Goal: Task Accomplishment & Management: Manage account settings

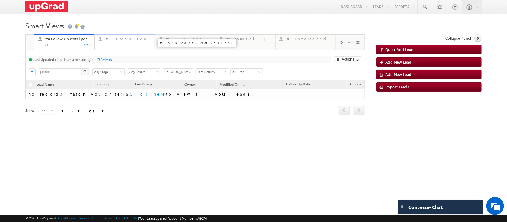
click at [119, 46] on div "..." at bounding box center [128, 44] width 45 height 4
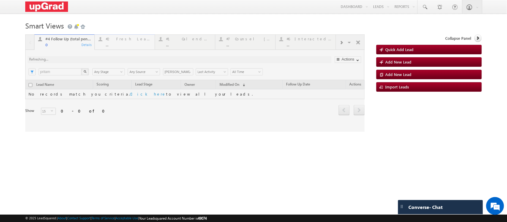
click at [119, 46] on div at bounding box center [194, 82] width 339 height 97
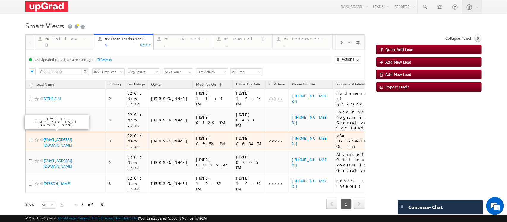
scroll to position [27, 0]
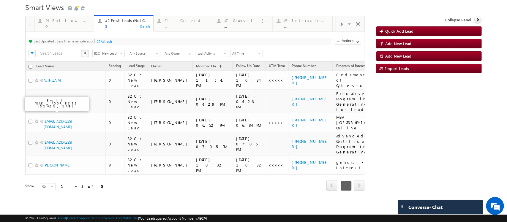
click at [31, 69] on input "checkbox" at bounding box center [31, 67] width 4 height 4
checkbox input "true"
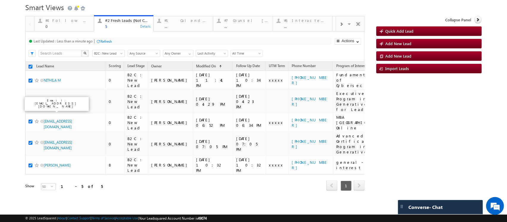
checkbox input "true"
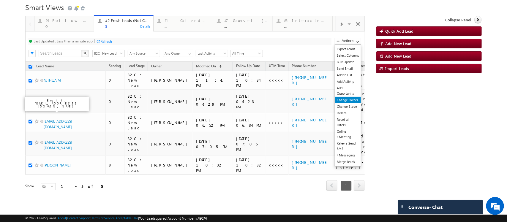
click at [342, 103] on link "Change Owner" at bounding box center [348, 100] width 26 height 7
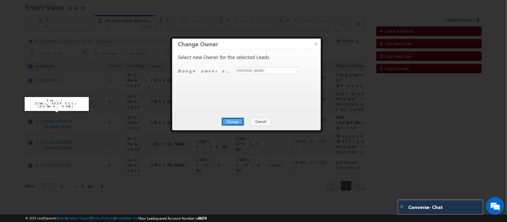
click at [232, 119] on button "Change" at bounding box center [233, 122] width 23 height 8
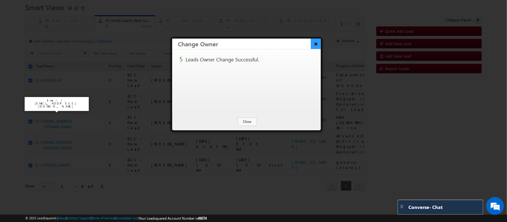
click at [317, 45] on button "×" at bounding box center [316, 44] width 10 height 10
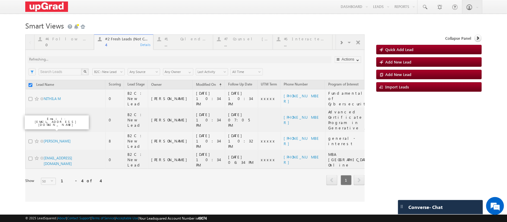
checkbox input "false"
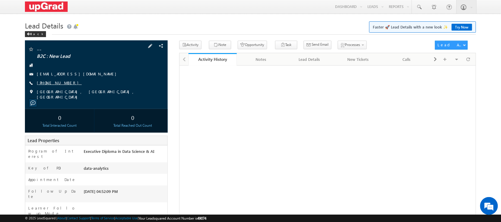
click at [49, 82] on link "+91-8530797299" at bounding box center [59, 82] width 45 height 5
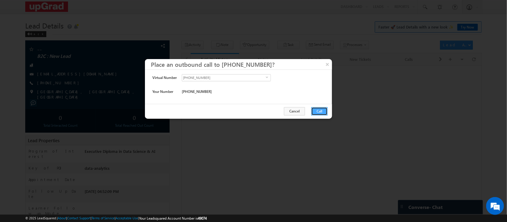
click at [318, 110] on button "Call" at bounding box center [319, 111] width 16 height 8
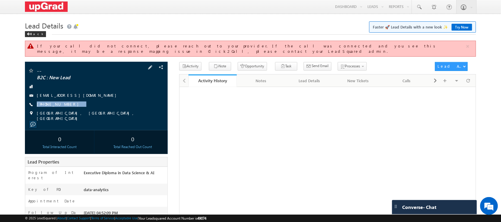
drag, startPoint x: 83, startPoint y: 97, endPoint x: 66, endPoint y: 104, distance: 18.6
click at [66, 104] on div "-- B2C : New Lead 8530797299@ugnoemail.com +91-8530797299" at bounding box center [96, 94] width 137 height 53
copy div "+91-8530797299"
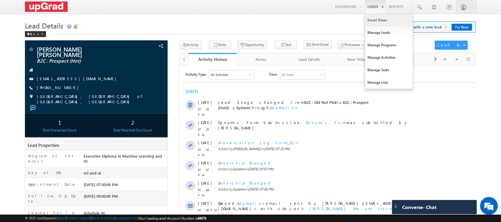
click at [376, 18] on link "Smart Views" at bounding box center [390, 20] width 48 height 12
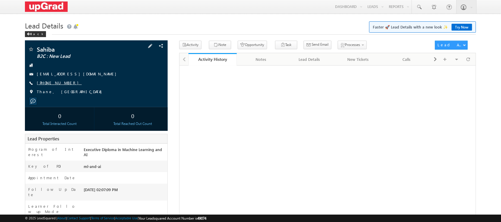
click at [55, 82] on link "[PHONE_NUMBER]" at bounding box center [59, 82] width 45 height 5
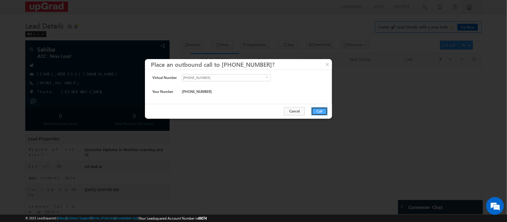
click at [315, 110] on button "Call" at bounding box center [319, 111] width 16 height 8
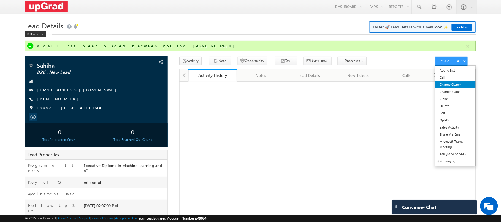
click at [451, 84] on link "Change Owner" at bounding box center [456, 84] width 41 height 7
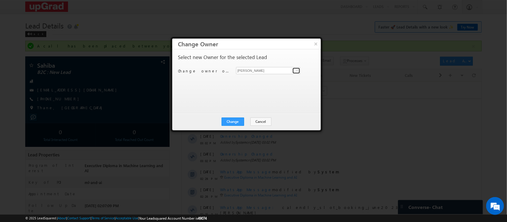
click at [293, 71] on link at bounding box center [296, 71] width 7 height 6
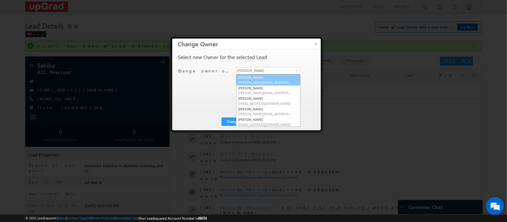
click at [250, 77] on link "Balamurugan Ranganathan Balamurugan.ranganathan@upgrad.com" at bounding box center [268, 79] width 64 height 11
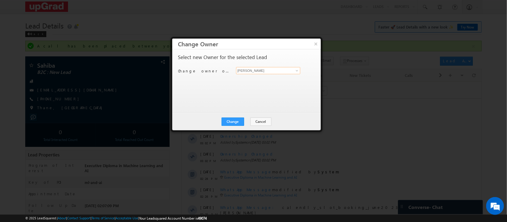
click at [291, 70] on input "[PERSON_NAME]" at bounding box center [268, 70] width 64 height 7
click at [295, 70] on span at bounding box center [297, 70] width 5 height 5
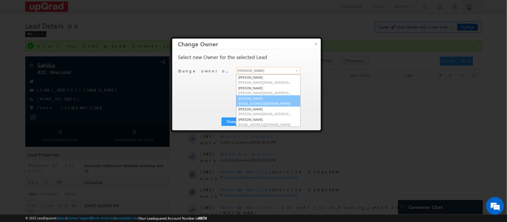
click at [259, 102] on span "ritu.raj@upgrad.com" at bounding box center [265, 103] width 53 height 4
type input "[PERSON_NAME]"
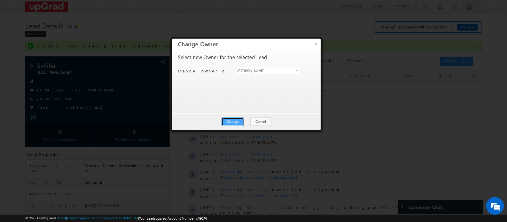
click at [237, 121] on button "Change" at bounding box center [233, 122] width 23 height 8
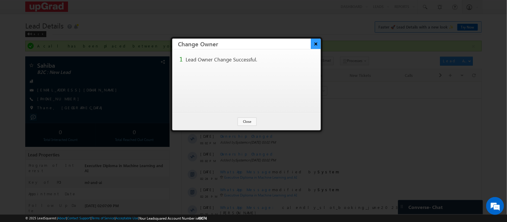
click at [315, 45] on button "×" at bounding box center [316, 44] width 10 height 10
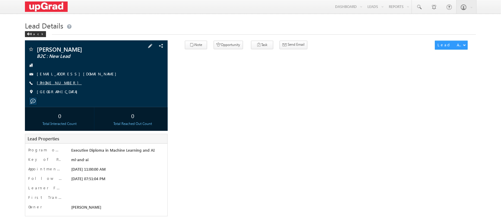
click at [57, 83] on link "[PHONE_NUMBER]" at bounding box center [59, 82] width 45 height 5
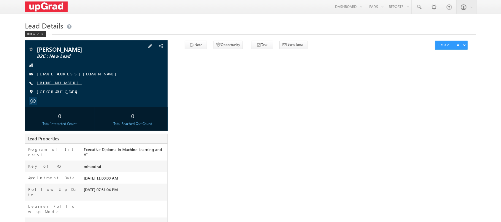
click at [51, 81] on link "[PHONE_NUMBER]" at bounding box center [59, 82] width 45 height 5
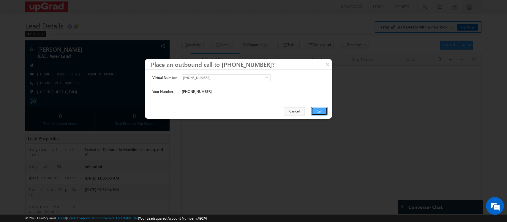
click at [321, 112] on button "Call" at bounding box center [319, 111] width 16 height 8
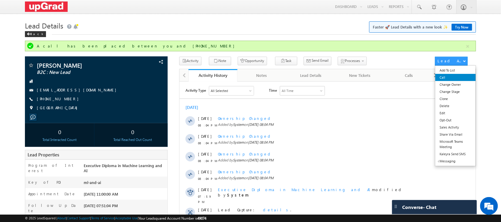
click at [455, 80] on link "Call" at bounding box center [456, 77] width 41 height 7
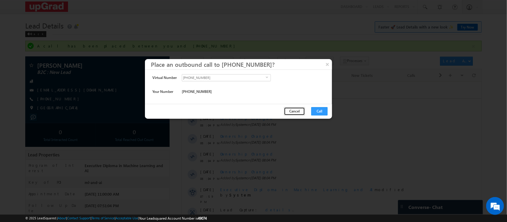
click at [300, 109] on button "Cancel" at bounding box center [294, 111] width 21 height 8
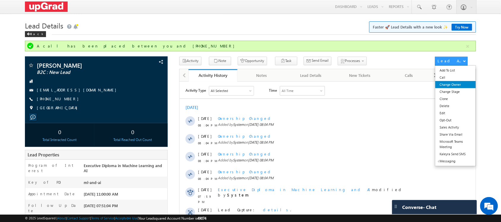
click at [453, 87] on link "Change Owner" at bounding box center [456, 84] width 41 height 7
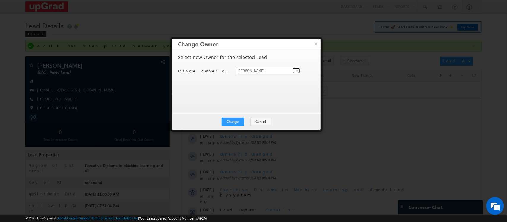
click at [297, 69] on span at bounding box center [297, 70] width 5 height 5
click at [226, 124] on button "Change" at bounding box center [233, 122] width 23 height 8
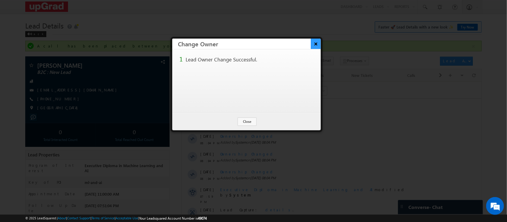
click at [314, 45] on button "×" at bounding box center [316, 44] width 10 height 10
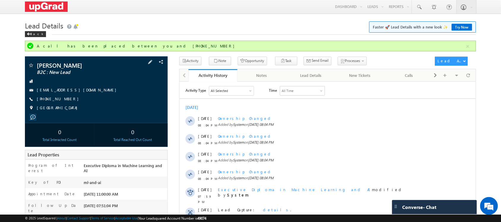
click at [110, 105] on div "Sagar Mondal Mondal B2C : New Lead arpita7526555@gmail.com +91-7602290640" at bounding box center [96, 88] width 137 height 52
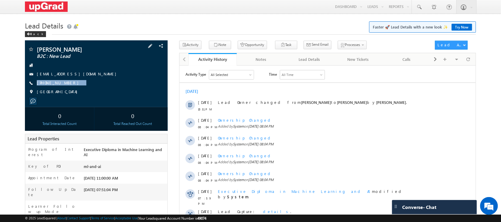
drag, startPoint x: 102, startPoint y: 82, endPoint x: 67, endPoint y: 97, distance: 38.1
click at [67, 97] on div "[PERSON_NAME] B2C : New Lead [EMAIL_ADDRESS][DOMAIN_NAME] [PHONE_NUMBER]" at bounding box center [96, 72] width 137 height 52
copy div "[PHONE_NUMBER]"
click at [91, 85] on div "[PHONE_NUMBER]" at bounding box center [96, 83] width 137 height 6
drag, startPoint x: 100, startPoint y: 86, endPoint x: 78, endPoint y: 97, distance: 25.2
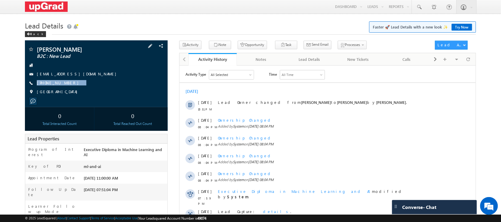
click at [78, 97] on div "[PERSON_NAME] B2C : New Lead [EMAIL_ADDRESS][DOMAIN_NAME] [PHONE_NUMBER]" at bounding box center [96, 72] width 137 height 52
copy div "+91-7602290640"
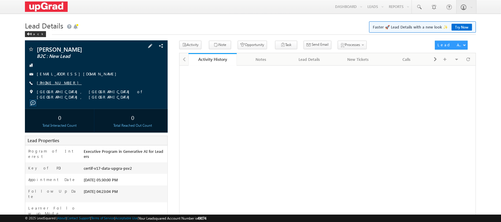
click at [53, 84] on link "[PHONE_NUMBER]" at bounding box center [59, 82] width 45 height 5
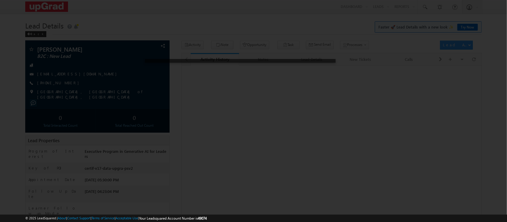
click at [59, 88] on div at bounding box center [253, 111] width 507 height 222
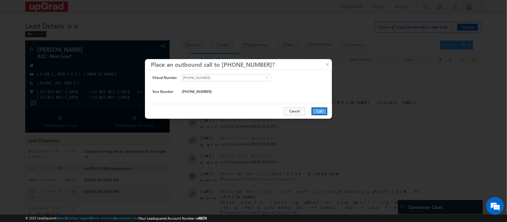
drag, startPoint x: 322, startPoint y: 109, endPoint x: 141, endPoint y: 42, distance: 193.6
click at [322, 109] on button "Call" at bounding box center [319, 111] width 16 height 8
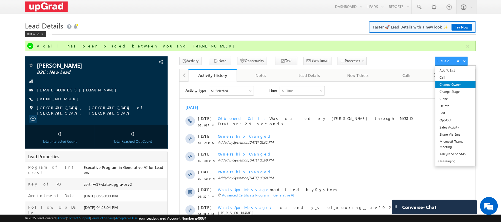
click at [443, 84] on link "Change Owner" at bounding box center [456, 84] width 41 height 7
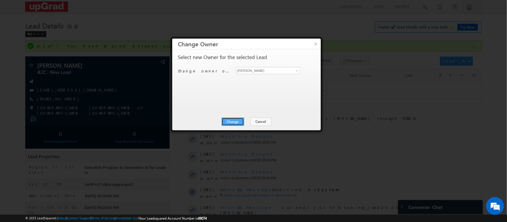
click at [230, 123] on button "Change" at bounding box center [233, 122] width 23 height 8
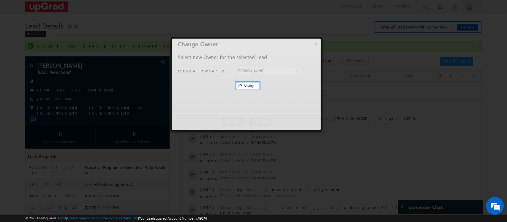
click at [316, 44] on div at bounding box center [246, 85] width 149 height 92
click at [317, 42] on div at bounding box center [246, 85] width 149 height 92
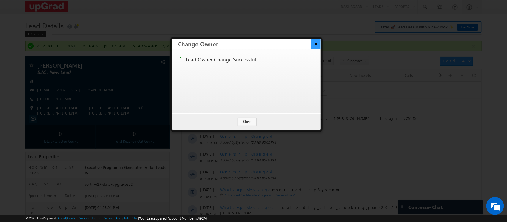
click at [318, 42] on button "×" at bounding box center [316, 44] width 10 height 10
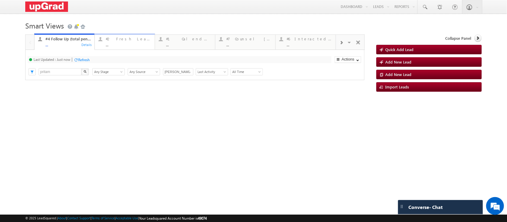
click at [119, 44] on div "..." at bounding box center [128, 44] width 45 height 4
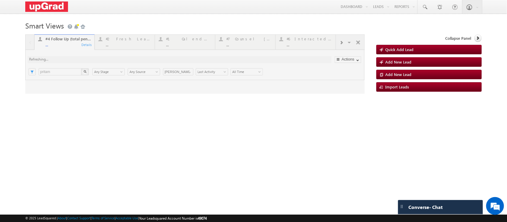
click at [118, 44] on div at bounding box center [194, 63] width 339 height 59
click at [126, 44] on div at bounding box center [194, 63] width 339 height 59
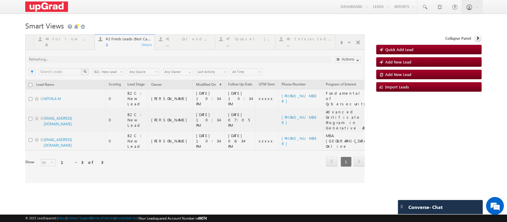
click at [177, 44] on div at bounding box center [194, 108] width 339 height 149
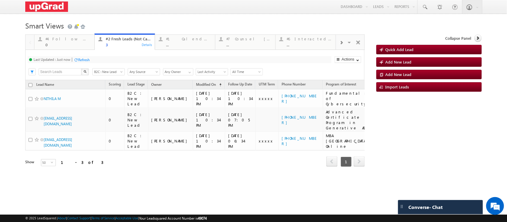
click at [340, 45] on span at bounding box center [342, 42] width 4 height 5
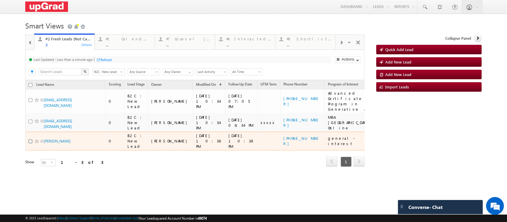
click at [30, 143] on input "checkbox" at bounding box center [31, 142] width 4 height 4
checkbox input "true"
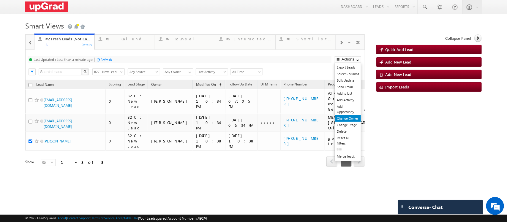
click at [354, 122] on link "Change Owner" at bounding box center [348, 118] width 26 height 7
click at [346, 122] on link "Change Owner" at bounding box center [348, 118] width 26 height 7
click at [345, 122] on link "Change Owner" at bounding box center [348, 118] width 26 height 7
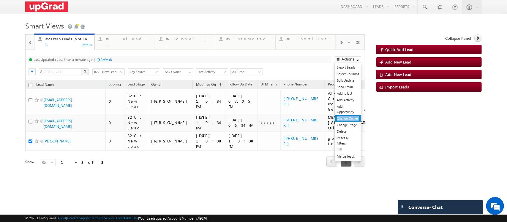
click at [345, 122] on link "Change Owner" at bounding box center [348, 118] width 26 height 7
click at [349, 122] on link "Change Owner" at bounding box center [348, 118] width 26 height 7
click at [350, 122] on link "Change Owner" at bounding box center [348, 118] width 26 height 7
click at [354, 122] on link "Change Owner" at bounding box center [348, 118] width 26 height 7
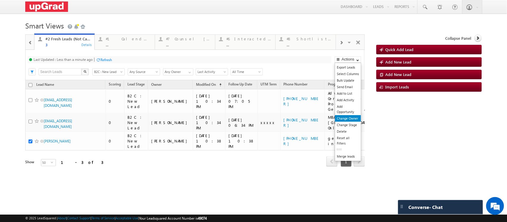
click at [351, 122] on link "Change Owner" at bounding box center [348, 118] width 26 height 7
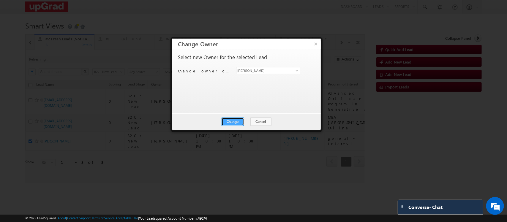
click at [226, 118] on button "Change" at bounding box center [233, 122] width 23 height 8
click at [316, 44] on button "×" at bounding box center [316, 44] width 10 height 10
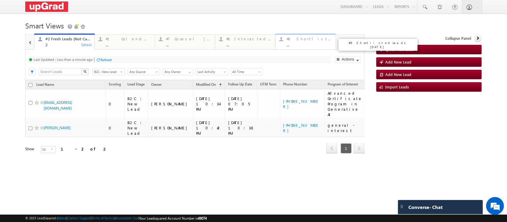
click at [295, 46] on div "..." at bounding box center [309, 44] width 45 height 4
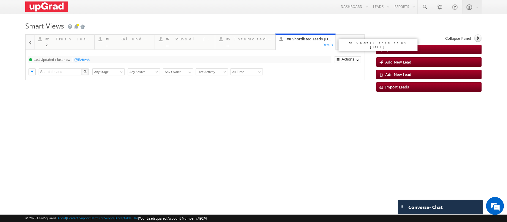
click at [295, 45] on div "..." at bounding box center [309, 44] width 45 height 4
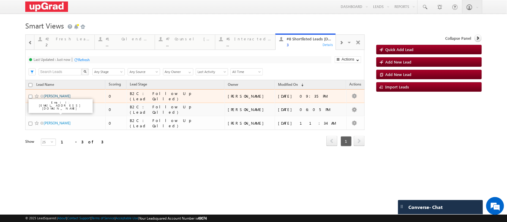
click at [47, 98] on link "Bharath Rao" at bounding box center [57, 96] width 27 height 4
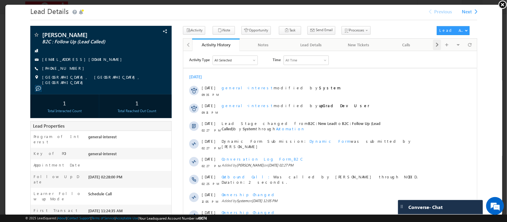
click at [434, 44] on div at bounding box center [437, 44] width 8 height 11
click at [361, 43] on div "Opportunities" at bounding box center [358, 44] width 37 height 7
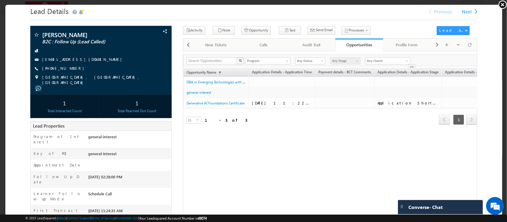
click at [502, 3] on link at bounding box center [502, 4] width 9 height 9
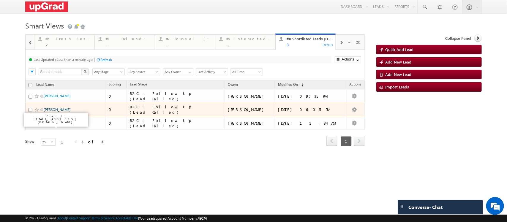
click at [53, 112] on link "Vamsi Krishna" at bounding box center [57, 110] width 27 height 4
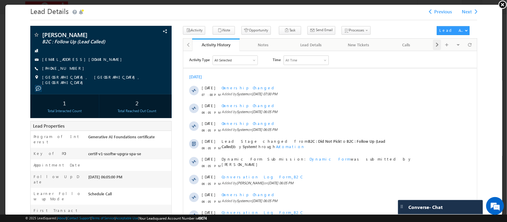
click at [435, 45] on div at bounding box center [437, 44] width 8 height 11
click at [355, 47] on div "Opportunities" at bounding box center [358, 44] width 37 height 7
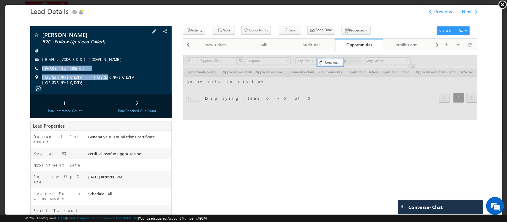
drag, startPoint x: 104, startPoint y: 70, endPoint x: 84, endPoint y: 76, distance: 21.4
click at [84, 76] on div "Vamsi Krishna B2C : Follow Up (Lead Called) vamsikrishnaprabhala07@gmail.com +9…" at bounding box center [100, 57] width 135 height 53
drag, startPoint x: 88, startPoint y: 70, endPoint x: 77, endPoint y: 72, distance: 11.4
click at [77, 72] on div "Vamsi Krishna B2C : Follow Up (Lead Called) vamsikrishnaprabhala07@gmail.com +9…" at bounding box center [100, 57] width 135 height 53
copy div "+91-8919121102"
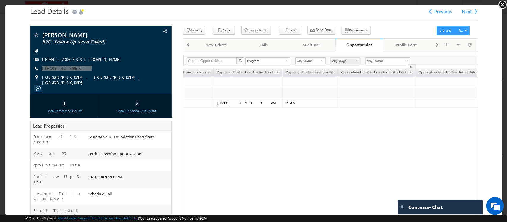
scroll to position [0, 356]
click at [503, 4] on link at bounding box center [502, 4] width 9 height 9
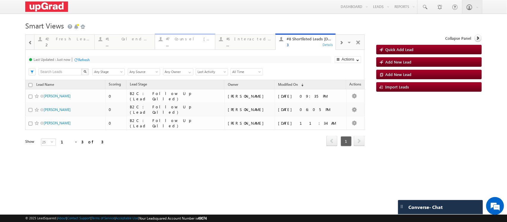
click at [185, 47] on div "..." at bounding box center [188, 44] width 45 height 4
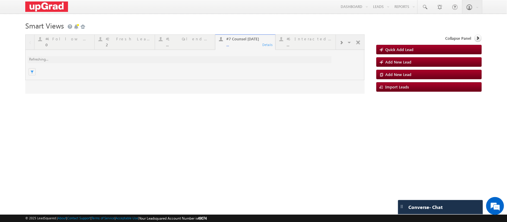
scroll to position [0, 0]
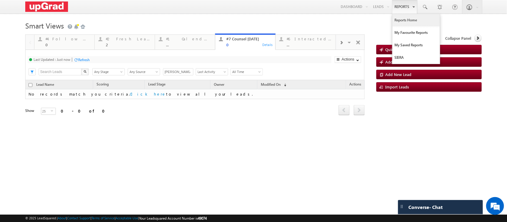
click at [408, 23] on link "Reports Home" at bounding box center [416, 20] width 48 height 12
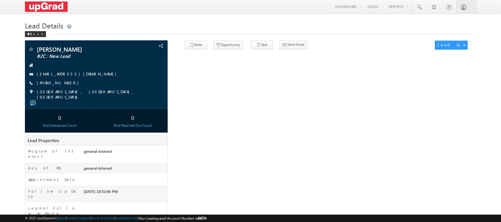
click at [55, 87] on div "[PERSON_NAME] B2C : New Lead [EMAIL_ADDRESS][DOMAIN_NAME] [PHONE_NUMBER]" at bounding box center [96, 72] width 137 height 53
click at [55, 84] on link "[PHONE_NUMBER]" at bounding box center [59, 82] width 45 height 5
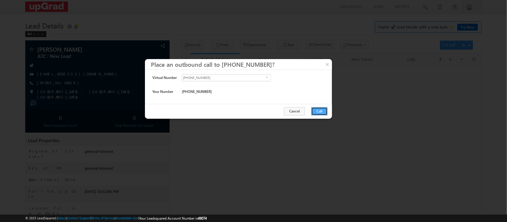
click at [321, 109] on button "Call" at bounding box center [319, 111] width 16 height 8
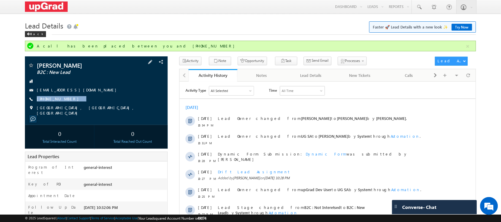
drag, startPoint x: 87, startPoint y: 100, endPoint x: 78, endPoint y: 103, distance: 10.0
click at [78, 103] on div "Anuj Vishwakarma Vishwakarma B2C : New Lead Anujmanit@gmail.com +91-9972100885" at bounding box center [96, 88] width 137 height 53
copy div "+91-9972100885"
click at [307, 75] on div "Lead Details" at bounding box center [310, 75] width 39 height 7
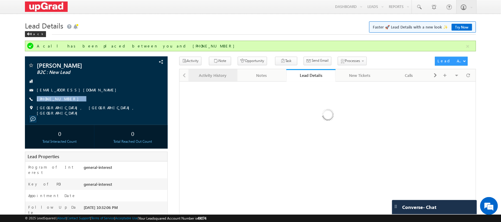
click at [221, 76] on div "Activity History" at bounding box center [212, 75] width 39 height 7
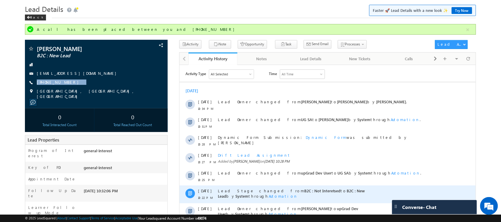
scroll to position [8, 0]
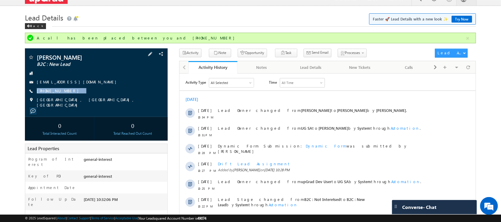
drag, startPoint x: 112, startPoint y: 89, endPoint x: 71, endPoint y: 97, distance: 41.4
click at [71, 97] on div "Anuj Vishwakarma Vishwakarma B2C : New Lead Anujmanit@gmail.com +91-9972100885" at bounding box center [96, 80] width 137 height 53
copy div "+91-9972100885"
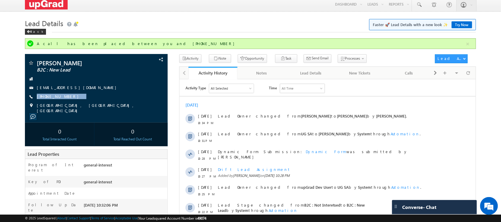
scroll to position [0, 0]
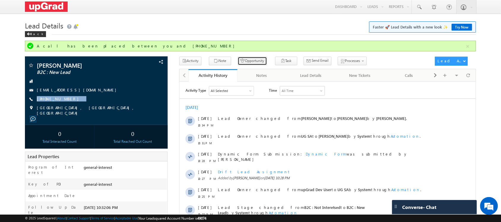
click at [244, 60] on button "Opportunity" at bounding box center [252, 61] width 29 height 9
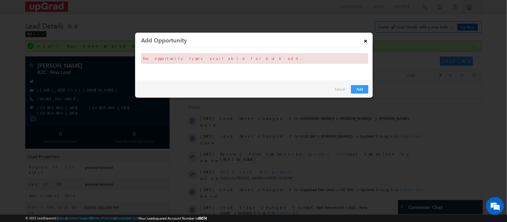
click at [362, 39] on link "×" at bounding box center [366, 40] width 10 height 10
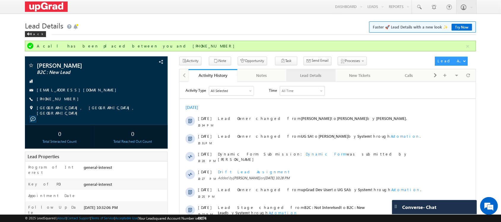
click at [315, 76] on div "Lead Details" at bounding box center [310, 75] width 39 height 7
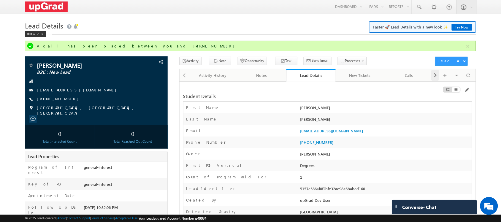
click at [437, 75] on span at bounding box center [436, 75] width 4 height 11
click at [358, 77] on div "Opportunities" at bounding box center [360, 75] width 39 height 7
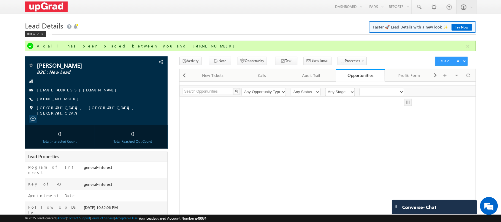
click at [354, 74] on div "Opportunities" at bounding box center [361, 75] width 40 height 6
click at [248, 61] on button "Opportunity" at bounding box center [252, 61] width 29 height 9
click at [245, 61] on button "Opportunity" at bounding box center [252, 61] width 29 height 9
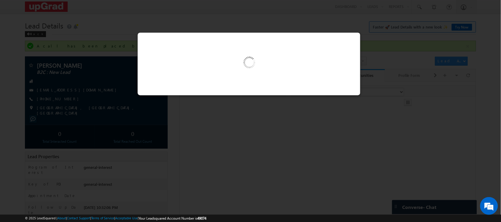
click at [348, 40] on div at bounding box center [249, 64] width 223 height 63
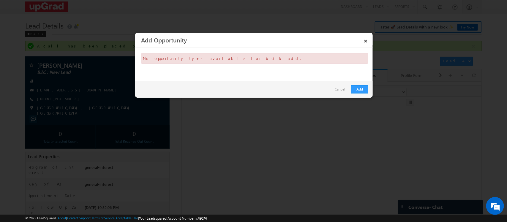
click at [364, 39] on link "×" at bounding box center [366, 40] width 10 height 10
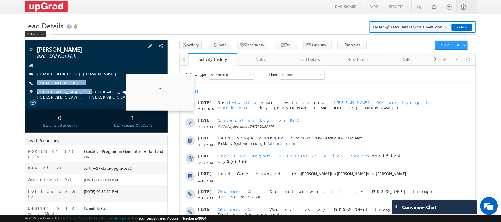
drag, startPoint x: 76, startPoint y: 87, endPoint x: 72, endPoint y: 90, distance: 4.6
click at [72, 90] on div "Janvi B2C : Did Not Pick Aggarwal@gmail.com +91-9716201383" at bounding box center [96, 72] width 137 height 53
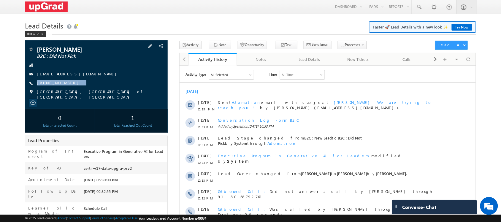
drag, startPoint x: 89, startPoint y: 82, endPoint x: 74, endPoint y: 88, distance: 16.7
click at [74, 88] on div "Janvi B2C : Did Not Pick Aggarwal@gmail.com +91-9716201383" at bounding box center [96, 72] width 137 height 53
copy div "+91-9716201383"
click at [88, 81] on div "+91-9716201383" at bounding box center [96, 83] width 137 height 6
drag, startPoint x: 88, startPoint y: 81, endPoint x: 81, endPoint y: 87, distance: 9.3
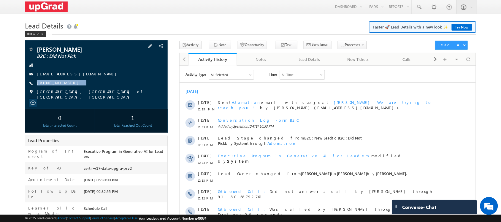
click at [81, 87] on div "Janvi B2C : Did Not Pick Aggarwal@gmail.com +91-9716201383" at bounding box center [96, 72] width 137 height 53
copy div "+91-9716201383"
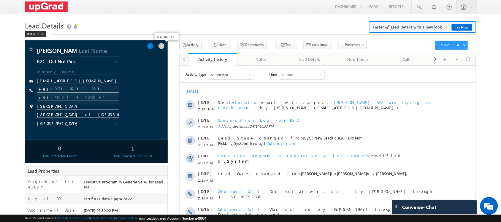
click at [161, 48] on span at bounding box center [161, 46] width 7 height 7
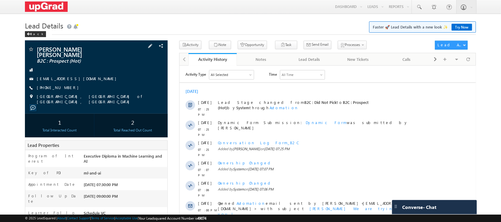
drag, startPoint x: 85, startPoint y: 89, endPoint x: 66, endPoint y: 91, distance: 18.8
click at [66, 91] on div "[PHONE_NUMBER]" at bounding box center [96, 88] width 137 height 6
copy div "[PHONE_NUMBER]"
click at [91, 86] on div "[PHONE_NUMBER]" at bounding box center [96, 88] width 137 height 6
drag, startPoint x: 91, startPoint y: 85, endPoint x: 80, endPoint y: 94, distance: 13.7
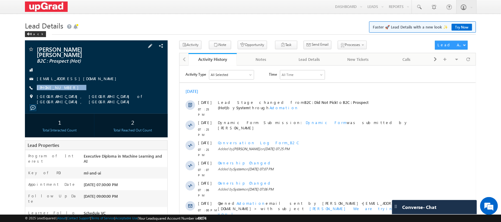
click at [80, 94] on div "[PERSON_NAME] [PERSON_NAME] B2C : Prospect (Hot) [EMAIL_ADDRESS][DOMAIN_NAME] […" at bounding box center [96, 75] width 137 height 58
copy div "[PHONE_NUMBER]"
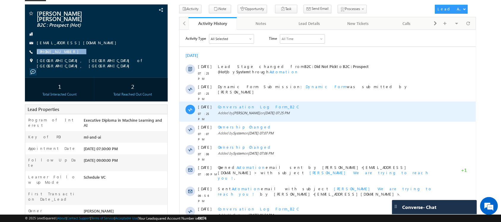
scroll to position [103, 0]
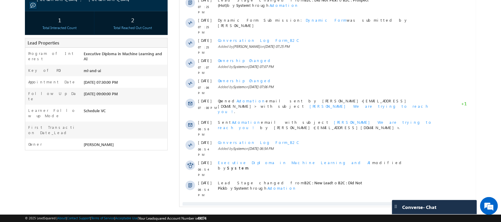
click at [326, 202] on span "Show More" at bounding box center [330, 208] width 31 height 12
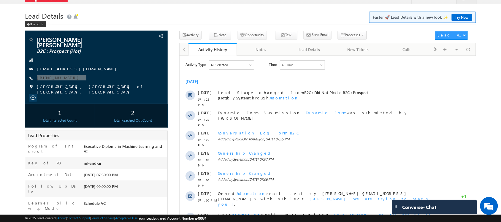
scroll to position [0, 0]
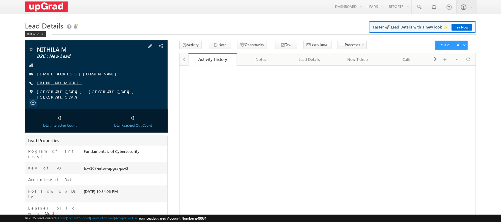
click at [59, 81] on link "+91-8946017299" at bounding box center [59, 82] width 45 height 5
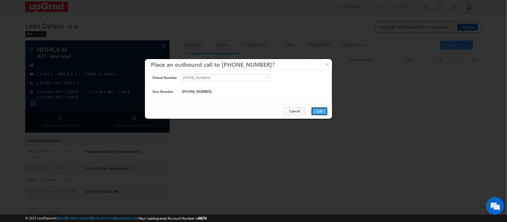
click at [314, 110] on button "Call" at bounding box center [319, 111] width 16 height 8
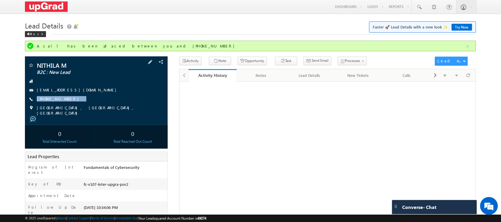
drag, startPoint x: 84, startPoint y: 100, endPoint x: 72, endPoint y: 103, distance: 12.5
click at [72, 103] on div "NITHILA M B2C : New Lead nithila2201@gmail.com +91-8946017299" at bounding box center [96, 88] width 137 height 53
copy div "+91-8946017299"
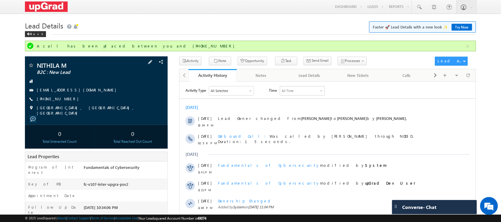
click at [97, 98] on div "+91-8946017299" at bounding box center [96, 99] width 137 height 6
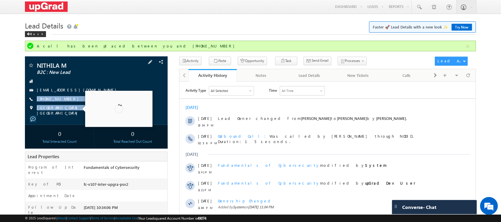
drag, startPoint x: 93, startPoint y: 102, endPoint x: 80, endPoint y: 108, distance: 14.6
click at [80, 108] on div "NITHILA M B2C : New Lead nithila2201@gmail.com +91-8946017299" at bounding box center [96, 88] width 137 height 53
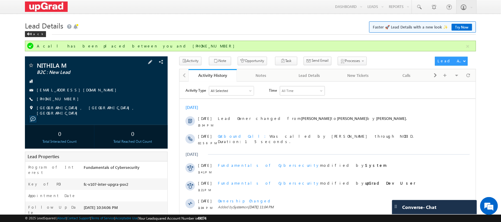
click at [109, 99] on div "+91-8946017299" at bounding box center [96, 99] width 137 height 6
drag, startPoint x: 108, startPoint y: 97, endPoint x: 91, endPoint y: 104, distance: 18.4
click at [91, 104] on div "NITHILA M B2C : New Lead nithila2201@gmail.com +91-8946017299" at bounding box center [96, 88] width 137 height 53
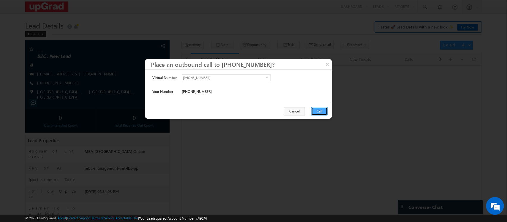
click at [319, 111] on button "Call" at bounding box center [319, 111] width 16 height 8
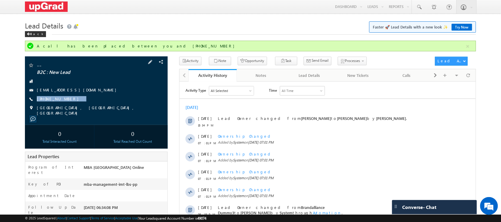
drag, startPoint x: 91, startPoint y: 98, endPoint x: 75, endPoint y: 105, distance: 18.1
click at [75, 105] on div "-- B2C : New Lead [EMAIL_ADDRESS][DOMAIN_NAME] [PHONE_NUMBER]" at bounding box center [96, 88] width 137 height 53
click at [109, 99] on div "[PHONE_NUMBER]" at bounding box center [96, 99] width 137 height 6
drag, startPoint x: 105, startPoint y: 97, endPoint x: 86, endPoint y: 105, distance: 20.0
click at [86, 105] on div "-- B2C : New Lead [EMAIL_ADDRESS][DOMAIN_NAME] [PHONE_NUMBER]" at bounding box center [96, 88] width 137 height 53
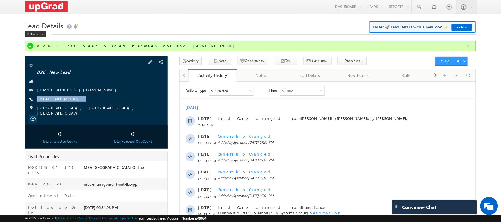
copy div "[PHONE_NUMBER]"
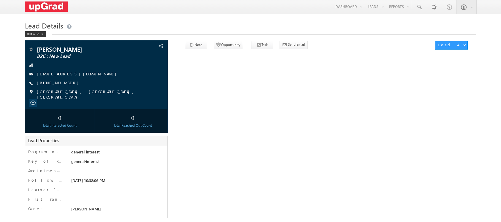
click at [51, 81] on link "[PHONE_NUMBER]" at bounding box center [59, 82] width 45 height 5
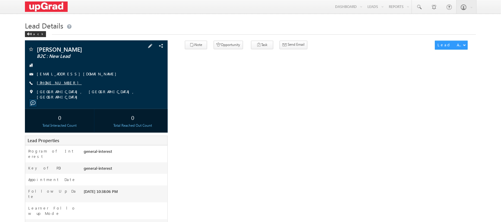
click at [53, 85] on link "[PHONE_NUMBER]" at bounding box center [59, 82] width 45 height 5
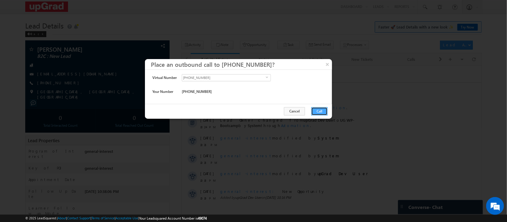
click at [321, 108] on button "Call" at bounding box center [319, 111] width 16 height 8
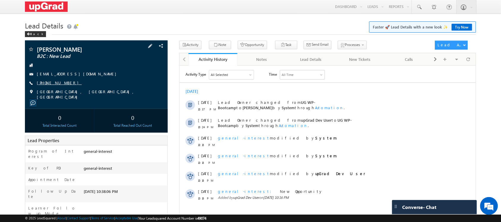
click at [56, 85] on link "+91-8767111967" at bounding box center [59, 82] width 45 height 5
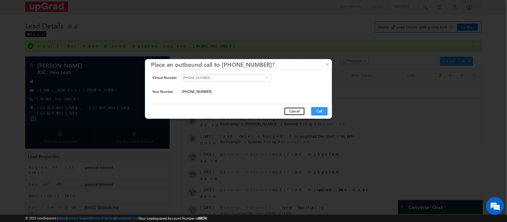
click at [294, 113] on button "Cancel" at bounding box center [294, 111] width 21 height 8
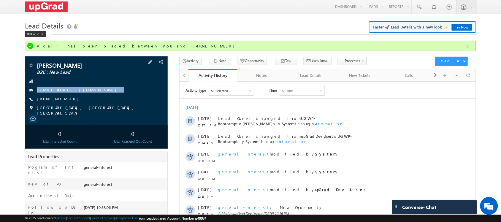
drag, startPoint x: 81, startPoint y: 96, endPoint x: 74, endPoint y: 102, distance: 8.9
click at [74, 102] on div "Aakash Tiwari B2C : New Lead aakasht344@gmail.com +91-8767111967" at bounding box center [96, 88] width 137 height 53
click at [101, 97] on div "+91-8767111967" at bounding box center [96, 99] width 137 height 6
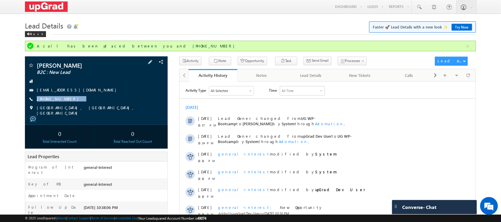
drag, startPoint x: 88, startPoint y: 97, endPoint x: 69, endPoint y: 104, distance: 20.1
click at [69, 104] on div "Aakash Tiwari B2C : New Lead aakasht344@gmail.com +91-8767111967" at bounding box center [96, 88] width 137 height 53
copy div "+91-8767111967"
click at [342, 79] on span "Conversation Log Form_B2C" at bounding box center [370, 79] width 56 height 5
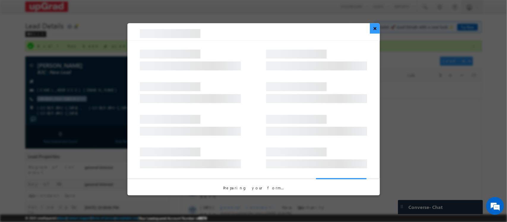
click at [375, 32] on button "×" at bounding box center [375, 28] width 10 height 10
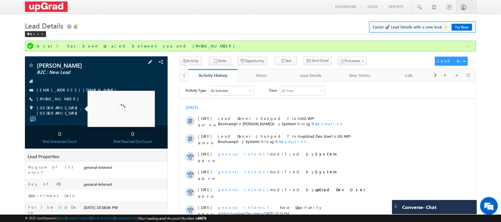
click at [46, 92] on link "aakasht344@gmail.com" at bounding box center [78, 89] width 83 height 5
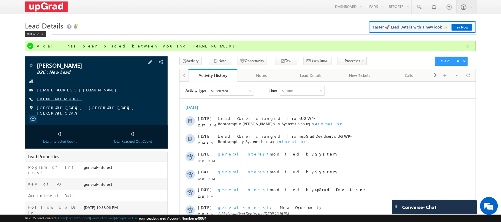
click at [53, 101] on link "+91-8767111967" at bounding box center [59, 98] width 45 height 5
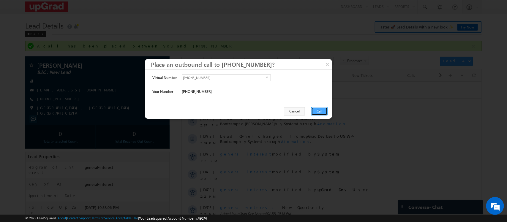
drag, startPoint x: 315, startPoint y: 112, endPoint x: 134, endPoint y: 27, distance: 199.6
click at [315, 112] on button "Call" at bounding box center [319, 111] width 16 height 8
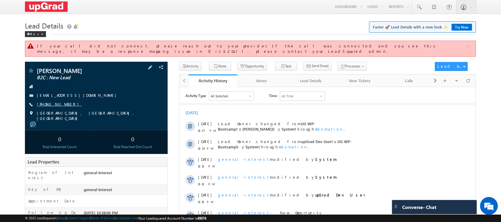
click at [58, 102] on link "+91-8767111967" at bounding box center [59, 104] width 45 height 5
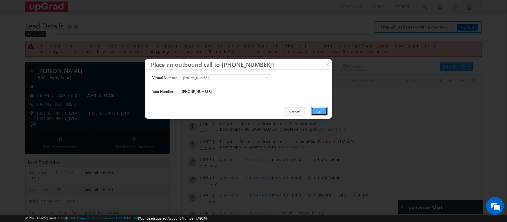
click at [316, 112] on button "Call" at bounding box center [319, 111] width 16 height 8
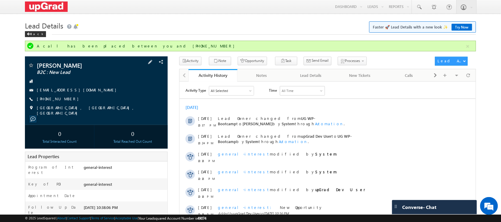
click at [56, 104] on div "Aakash Tiwari B2C : New Lead aakasht344@gmail.com +91-8767111967" at bounding box center [96, 88] width 137 height 53
click at [56, 100] on link "+91-8767111967" at bounding box center [59, 98] width 45 height 5
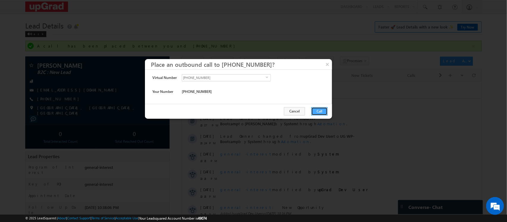
click at [316, 107] on button "Call" at bounding box center [319, 111] width 16 height 8
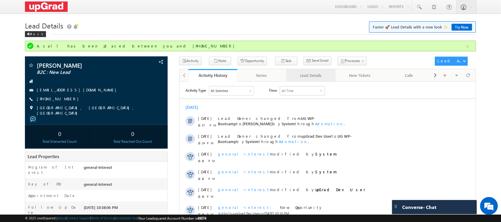
click at [314, 76] on div "Lead Details" at bounding box center [310, 75] width 39 height 7
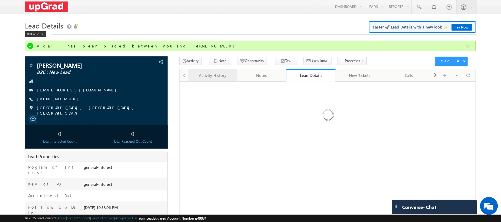
click at [219, 77] on div "Activity History" at bounding box center [212, 75] width 39 height 7
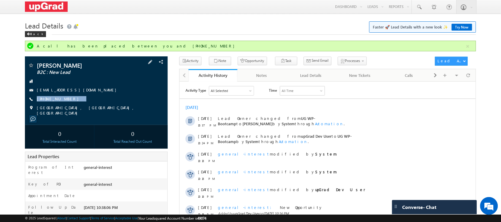
drag, startPoint x: 82, startPoint y: 98, endPoint x: 68, endPoint y: 103, distance: 14.3
click at [68, 103] on div "Aakash Tiwari B2C : New Lead aakasht344@gmail.com +91-8767111967" at bounding box center [96, 88] width 137 height 53
copy div "+91-8767111967"
drag, startPoint x: 94, startPoint y: 98, endPoint x: 75, endPoint y: 104, distance: 20.6
click at [75, 104] on div "Aakash Tiwari B2C : Did Not Pick aakasht344@gmail.com +91-8767111967" at bounding box center [96, 88] width 137 height 53
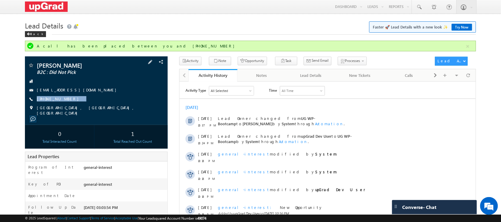
copy div "+91-8767111967"
click at [316, 77] on div "Lead Details" at bounding box center [310, 75] width 39 height 7
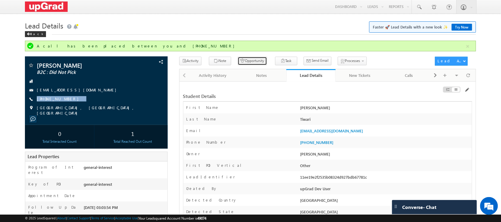
click at [250, 64] on button "Opportunity" at bounding box center [252, 61] width 29 height 9
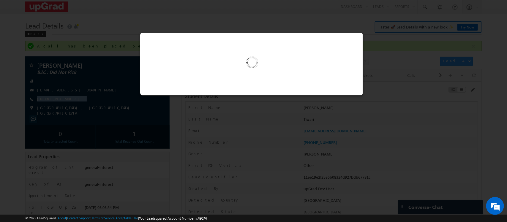
click at [245, 60] on img at bounding box center [251, 63] width 61 height 61
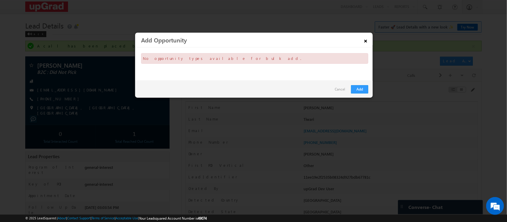
click at [365, 40] on link "×" at bounding box center [366, 40] width 10 height 10
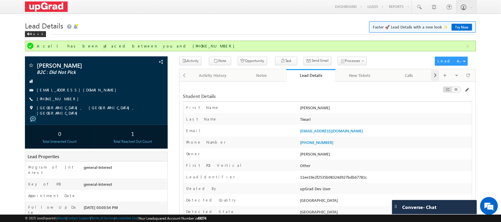
click at [434, 76] on span at bounding box center [436, 75] width 4 height 11
click at [357, 73] on div "Opportunities" at bounding box center [360, 75] width 39 height 7
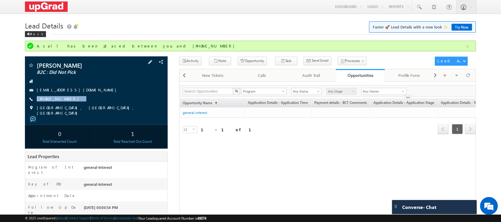
drag, startPoint x: 100, startPoint y: 100, endPoint x: 76, endPoint y: 104, distance: 23.6
click at [76, 104] on div "Aakash Tiwari B2C : Did Not Pick aakasht344@gmail.com +91-8767111967" at bounding box center [96, 88] width 137 height 53
copy div "+91-8767111967"
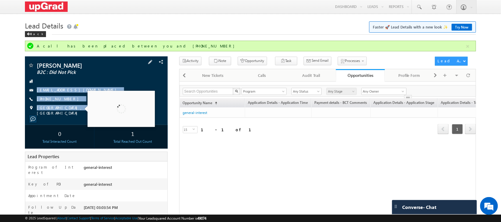
copy div "aakasht344@gmail.com +91-8767111967 Mumbai, Maharashtra, I"
drag, startPoint x: 37, startPoint y: 80, endPoint x: 78, endPoint y: 107, distance: 48.4
click at [78, 107] on div "Aakash Tiwari B2C : Did Not Pick aakasht344@gmail.com +91-8767111967" at bounding box center [96, 88] width 137 height 53
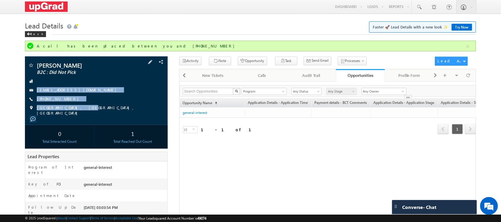
click at [115, 100] on div "+91-8767111967" at bounding box center [96, 99] width 137 height 6
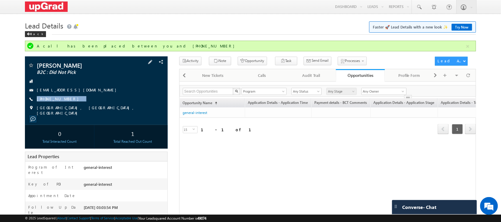
drag, startPoint x: 91, startPoint y: 97, endPoint x: 67, endPoint y: 105, distance: 24.6
click at [67, 105] on div "Aakash Tiwari B2C : Did Not Pick aakasht344@gmail.com +91-8767111967" at bounding box center [96, 88] width 137 height 53
copy div "+91-8767111967"
click at [342, 79] on span "Conversation Log Form_B2C" at bounding box center [370, 79] width 56 height 5
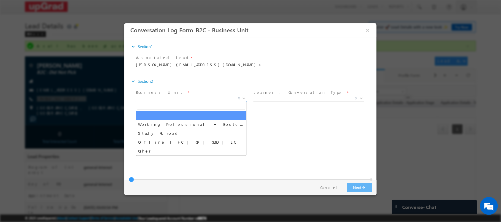
click at [228, 99] on span "X" at bounding box center [191, 99] width 111 height 6
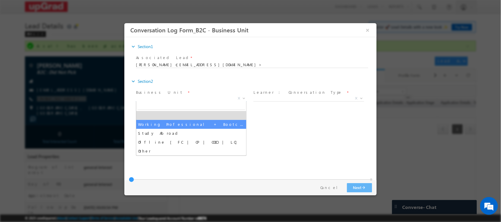
select select "Working Professional + Bootcamp"
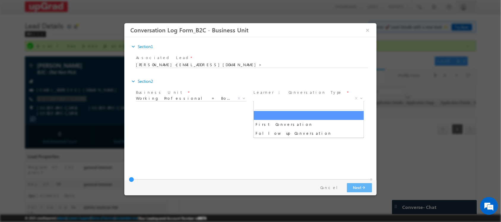
click at [275, 98] on span "X" at bounding box center [308, 99] width 111 height 6
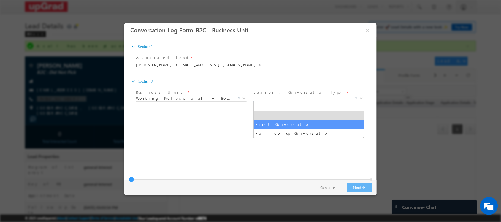
select select "First Conversation"
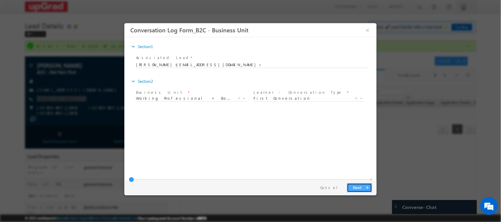
click at [357, 186] on button "Next arrow_forward" at bounding box center [359, 187] width 25 height 9
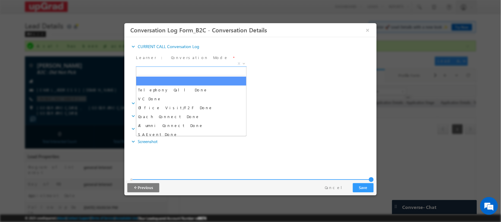
click at [217, 64] on span "X" at bounding box center [191, 64] width 111 height 6
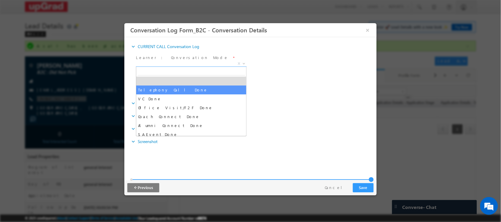
select select "Telephony Call Done"
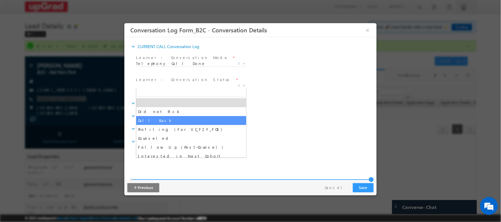
drag, startPoint x: 181, startPoint y: 86, endPoint x: 168, endPoint y: 121, distance: 38.0
click at [185, 83] on span "Call Back" at bounding box center [184, 85] width 97 height 5
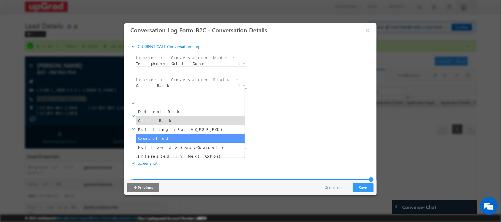
select select "Counseled"
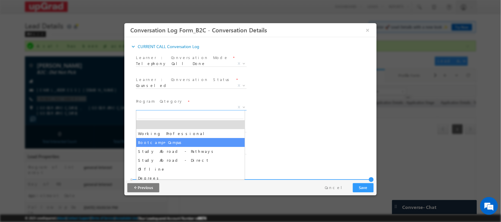
drag, startPoint x: 192, startPoint y: 105, endPoint x: 183, endPoint y: 141, distance: 37.1
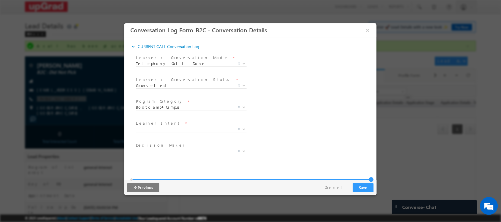
click at [183, 141] on div "Decision Maker * Parents Self X" at bounding box center [194, 152] width 118 height 22
click at [210, 109] on span "Bootcamp+Campus" at bounding box center [184, 107] width 97 height 5
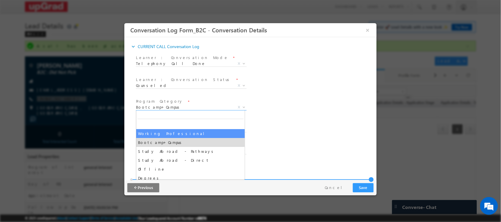
select select "Working Professional"
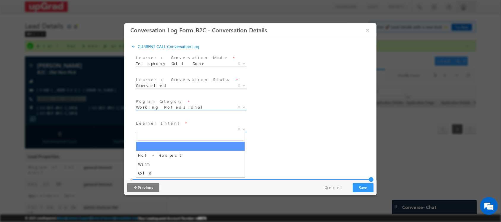
click at [187, 127] on span "X" at bounding box center [191, 130] width 111 height 6
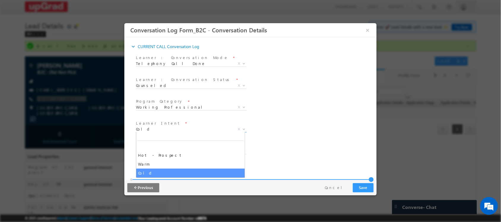
click at [181, 127] on span "Cold" at bounding box center [184, 129] width 97 height 5
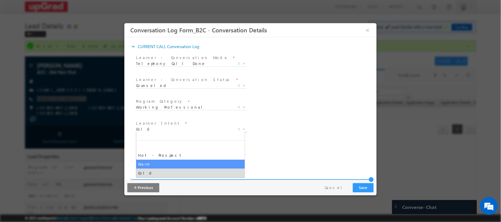
select select "Warm"
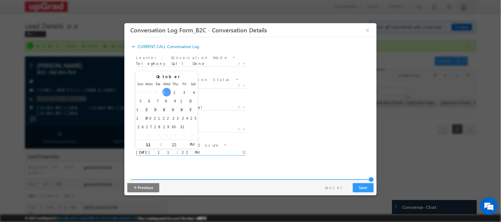
click at [190, 150] on input "10/01/2025 11:22 PM" at bounding box center [191, 153] width 110 height 6
type input "10/02/2025 11:22 PM"
click at [269, 140] on div "Reason_Text * Learner Intent * Hot - Prospect Warm Cold Warm X" at bounding box center [256, 130] width 242 height 22
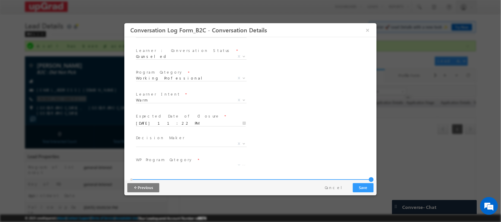
scroll to position [74, 0]
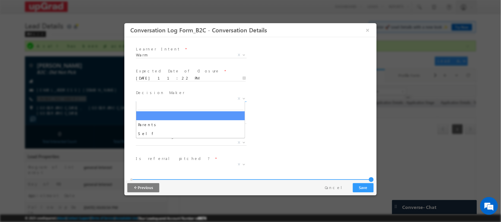
click at [190, 99] on span "X" at bounding box center [191, 99] width 111 height 6
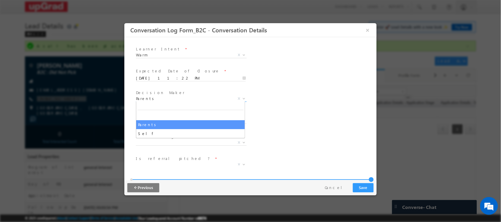
click at [178, 101] on span "Parents Self Parents X" at bounding box center [193, 100] width 115 height 7
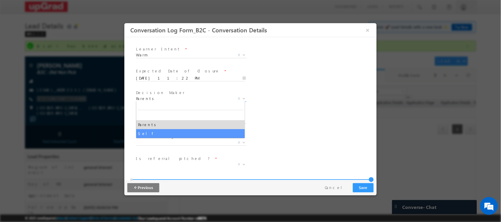
select select "Self"
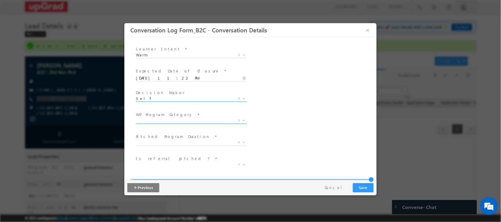
click at [165, 118] on span "X" at bounding box center [191, 121] width 111 height 6
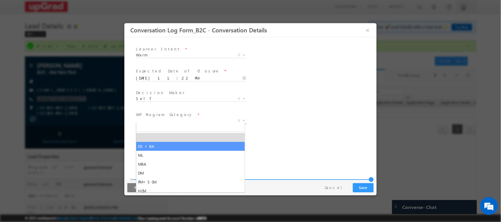
select select "DS+BA"
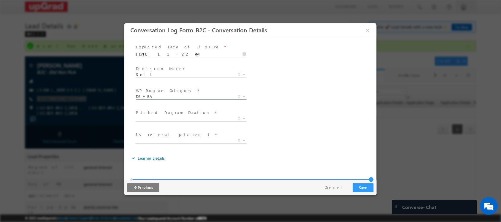
scroll to position [111, 0]
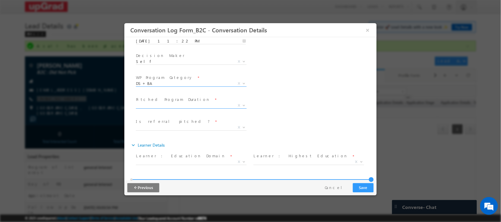
click at [171, 103] on span "X" at bounding box center [191, 106] width 111 height 6
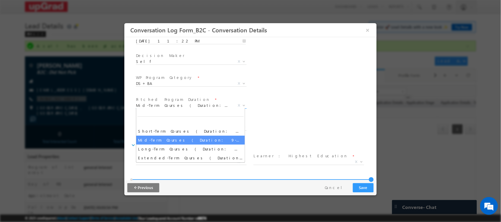
click at [185, 107] on span "Mid-Term Courses ( Duration: 9-12 months )" at bounding box center [184, 105] width 97 height 5
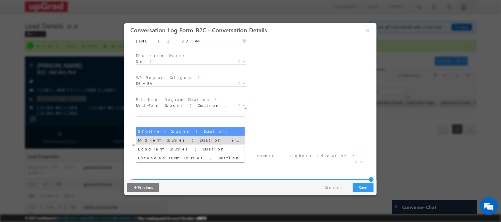
select select "Short-Term Courses ( Duration: 1-8 months )"
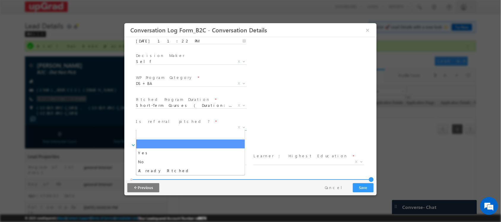
click at [179, 126] on span "X" at bounding box center [191, 128] width 111 height 6
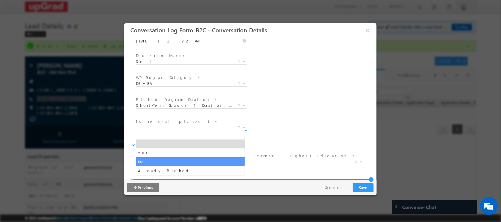
select select "No"
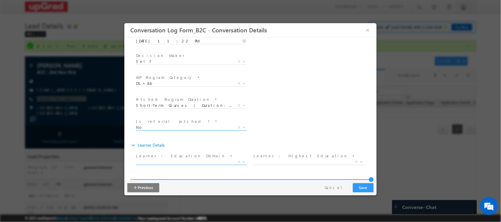
click at [198, 160] on span "X" at bounding box center [191, 162] width 111 height 6
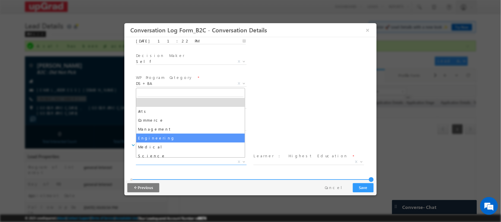
select select "Engineering"
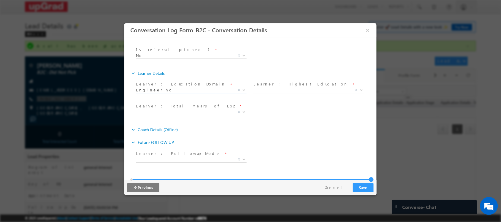
scroll to position [186, 0]
click at [285, 86] on span "X" at bounding box center [308, 88] width 111 height 6
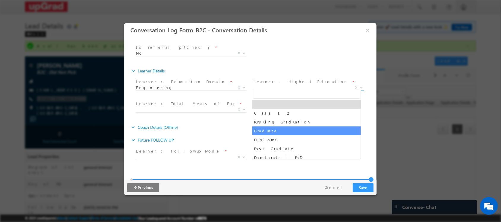
scroll to position [3, 0]
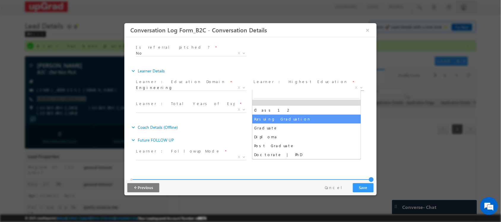
select select "Pursuing Graduation"
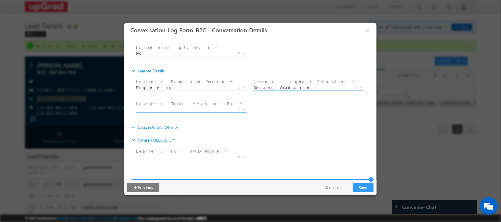
click at [205, 112] on body "Conversation Log Form_B2C - Conversation Details × *" at bounding box center [250, 94] width 252 height 142
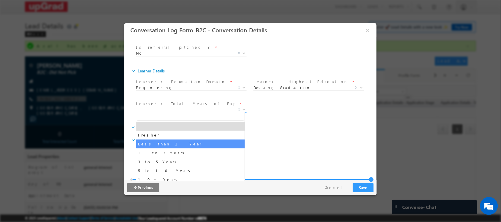
select select "Less than 1 Year"
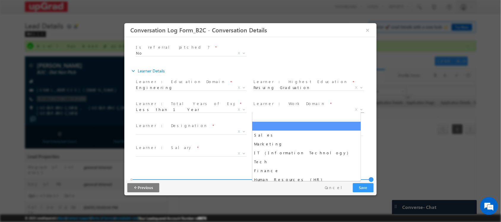
click at [270, 111] on span "X" at bounding box center [308, 110] width 111 height 6
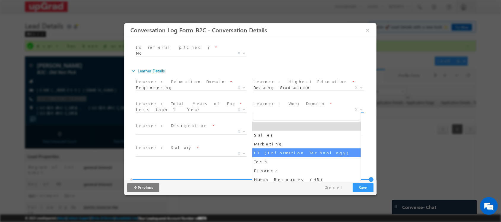
select select "IT (Information Technology)"
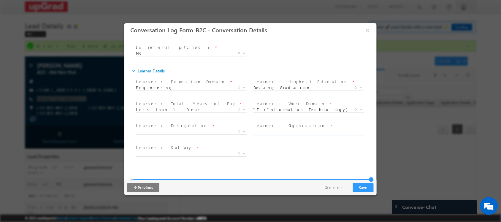
click at [268, 132] on input "text" at bounding box center [308, 133] width 110 height 6
click at [272, 121] on div "Learner : Organisation *" at bounding box center [311, 132] width 118 height 22
click at [269, 130] on input "text" at bounding box center [308, 133] width 110 height 6
type input "Healthcare firm"
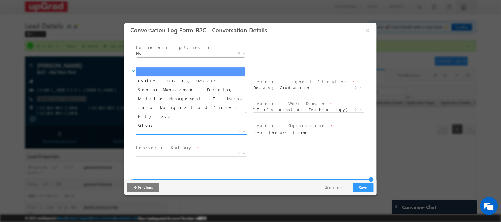
click at [188, 131] on span "X" at bounding box center [191, 132] width 111 height 6
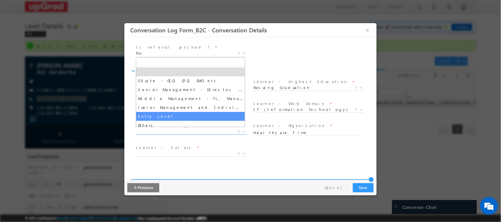
select select "Entry Level"
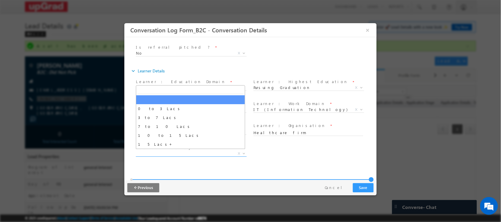
click at [179, 151] on span "X" at bounding box center [191, 154] width 111 height 6
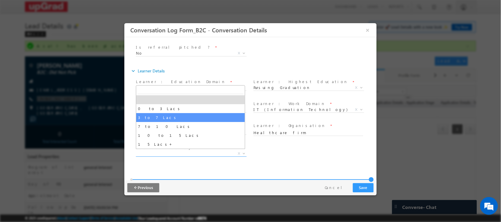
select select "3 to 7 Lacs"
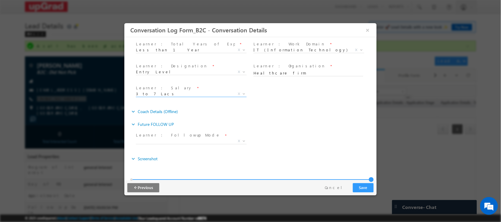
scroll to position [246, 0]
click at [188, 138] on span "X" at bounding box center [191, 141] width 111 height 6
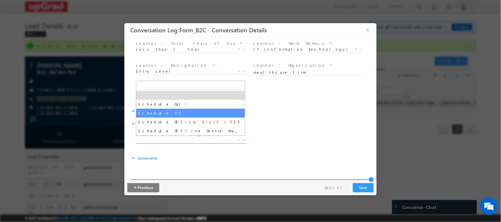
select select "Schedule VC"
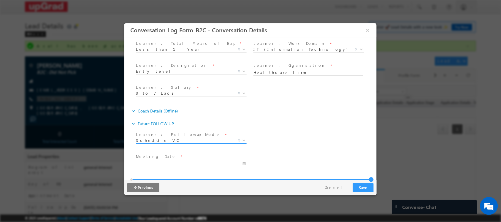
scroll to position [283, 0]
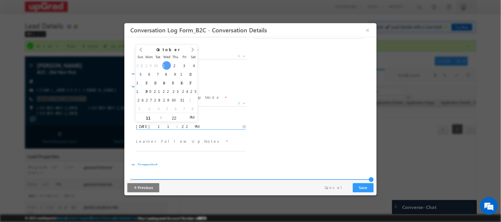
click at [179, 124] on input "10/01/2025 11:22 PM" at bounding box center [191, 127] width 110 height 6
type input "10/02/2025 11:22 PM"
click at [266, 108] on div "Learner : Followup Mode * Schedule Call Schedule VC Schedule Office Visit / F2F…" at bounding box center [256, 105] width 242 height 22
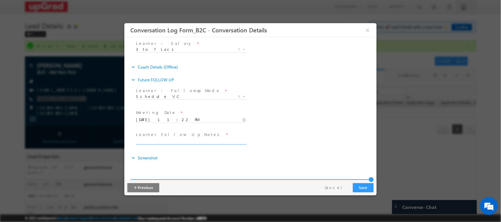
click at [190, 141] on input "text" at bounding box center [191, 142] width 110 height 6
type input "counselled over emil and watall , need to go for vc , As cx is having budget is…"
click at [361, 188] on button "Save" at bounding box center [363, 187] width 21 height 9
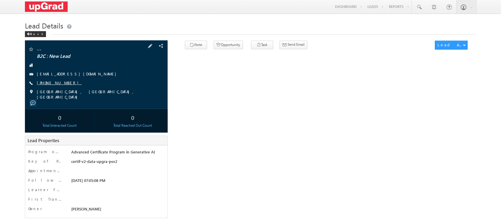
click at [56, 81] on link "[PHONE_NUMBER]" at bounding box center [59, 82] width 45 height 5
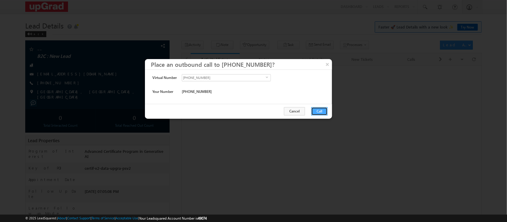
click at [318, 112] on button "Call" at bounding box center [319, 111] width 16 height 8
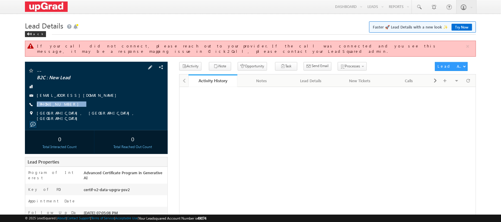
drag, startPoint x: 102, startPoint y: 100, endPoint x: 72, endPoint y: 103, distance: 30.5
click at [72, 103] on div "-- B2C : New Lead [EMAIL_ADDRESS][DOMAIN_NAME] [PHONE_NUMBER]" at bounding box center [96, 94] width 137 height 53
copy div "[PHONE_NUMBER]"
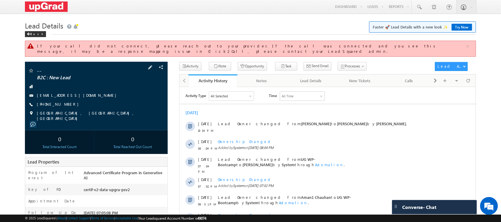
click at [99, 97] on div "-- B2C : New Lead [EMAIL_ADDRESS][DOMAIN_NAME] [PHONE_NUMBER]" at bounding box center [96, 94] width 137 height 53
drag, startPoint x: 91, startPoint y: 100, endPoint x: 71, endPoint y: 105, distance: 20.3
click at [71, 105] on div "-- B2C : New Lead [EMAIL_ADDRESS][DOMAIN_NAME] [PHONE_NUMBER]" at bounding box center [96, 94] width 137 height 53
copy div "[PHONE_NUMBER]"
click at [51, 102] on link "[PHONE_NUMBER]" at bounding box center [59, 104] width 45 height 5
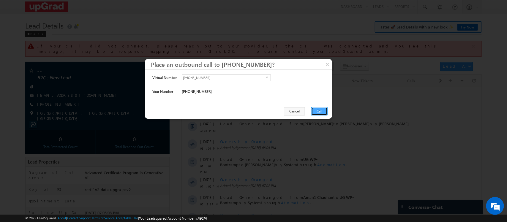
click at [315, 110] on button "Call" at bounding box center [319, 111] width 16 height 8
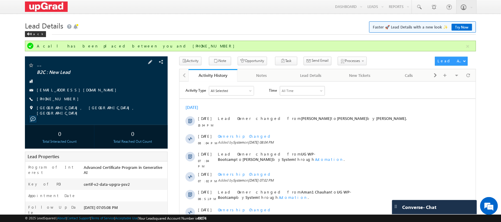
drag, startPoint x: 75, startPoint y: 103, endPoint x: 69, endPoint y: 103, distance: 6.2
click at [69, 103] on div "-- B2C : New Lead [EMAIL_ADDRESS][DOMAIN_NAME] [PHONE_NUMBER]" at bounding box center [96, 88] width 137 height 53
drag, startPoint x: 74, startPoint y: 102, endPoint x: 67, endPoint y: 103, distance: 7.6
click at [67, 103] on div "-- B2C : New Lead [EMAIL_ADDRESS][DOMAIN_NAME] [PHONE_NUMBER]" at bounding box center [96, 88] width 137 height 53
copy div "[PHONE_NUMBER]"
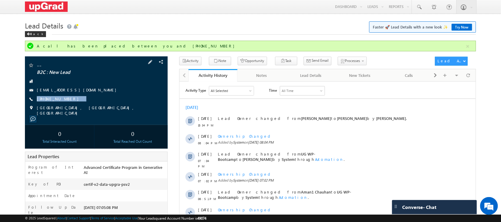
click at [104, 103] on div "-- B2C : New Lead [EMAIL_ADDRESS][DOMAIN_NAME] [PHONE_NUMBER]" at bounding box center [96, 88] width 137 height 53
drag, startPoint x: 97, startPoint y: 100, endPoint x: 74, endPoint y: 104, distance: 23.0
click at [74, 104] on div "-- B2C : New Lead [EMAIL_ADDRESS][DOMAIN_NAME] [PHONE_NUMBER]" at bounding box center [96, 88] width 137 height 53
copy div "[PHONE_NUMBER]"
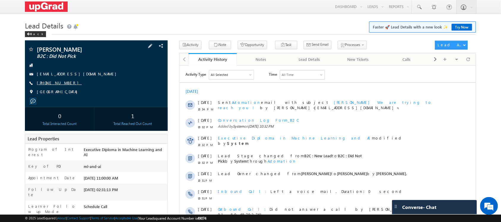
click at [51, 82] on link "[PHONE_NUMBER]" at bounding box center [59, 82] width 45 height 5
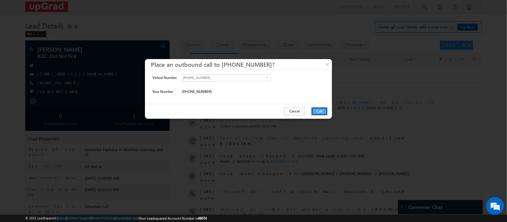
click at [317, 112] on button "Call" at bounding box center [319, 111] width 16 height 8
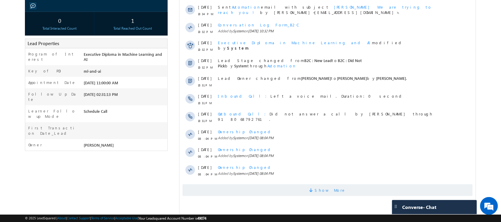
click at [324, 190] on span "Show More" at bounding box center [330, 190] width 31 height 12
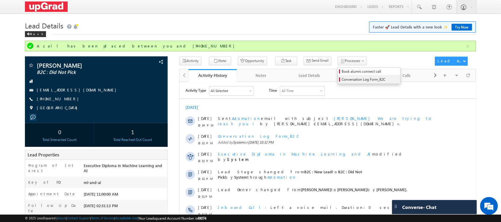
click at [349, 78] on span "Conversation Log Form_B2C" at bounding box center [370, 79] width 56 height 5
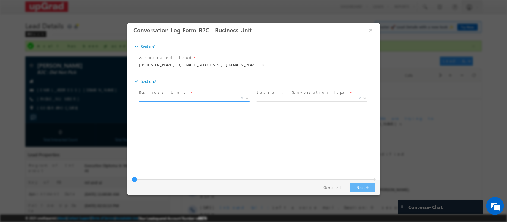
click at [208, 98] on span "X" at bounding box center [194, 99] width 111 height 6
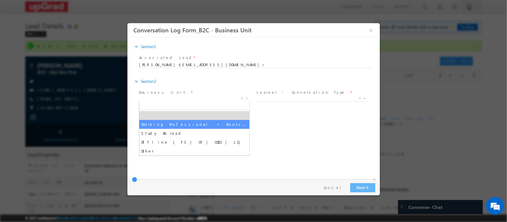
select select "Working Professional + Bootcamp"
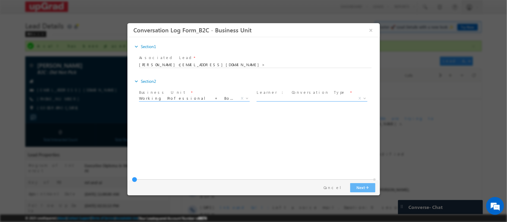
click at [291, 97] on span "X" at bounding box center [311, 99] width 111 height 6
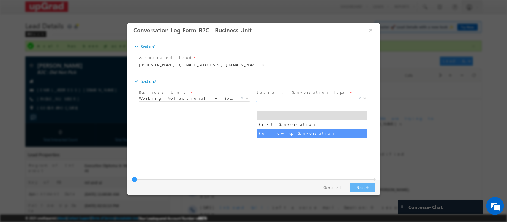
select select "Follow up Conversation"
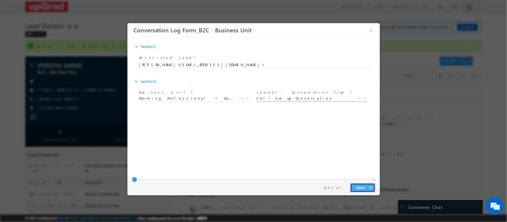
click at [359, 185] on button "Next arrow_forward" at bounding box center [362, 187] width 25 height 9
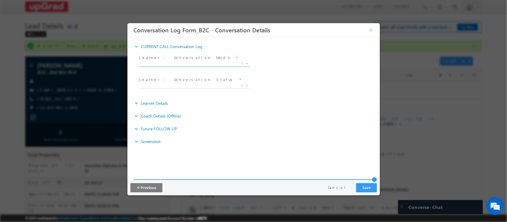
click at [226, 62] on span "X" at bounding box center [194, 64] width 111 height 6
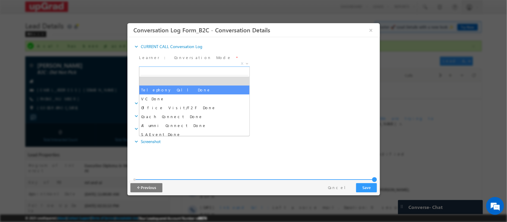
select select "Telephony Call Done"
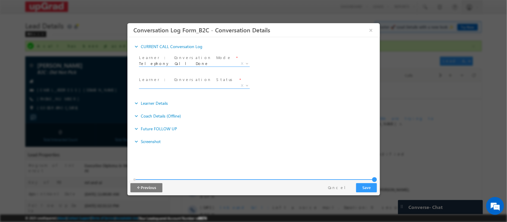
click at [178, 88] on span "Did not Pick Call Back Profiling (For VC_F2F_FOS) Counseled Follow Up (Post-Cou…" at bounding box center [196, 86] width 115 height 7
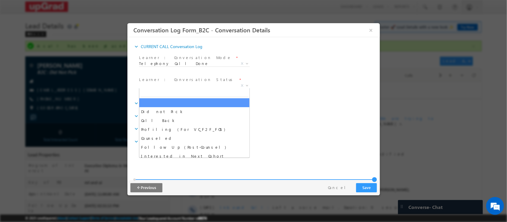
click at [177, 85] on span "X" at bounding box center [194, 86] width 111 height 6
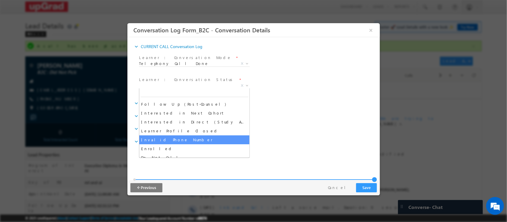
scroll to position [48, 0]
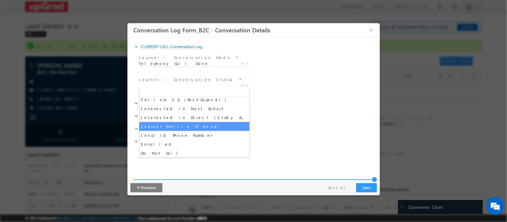
select select "Learner Profile Closed"
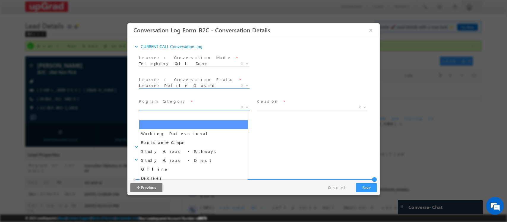
click at [172, 108] on span "X" at bounding box center [194, 108] width 111 height 6
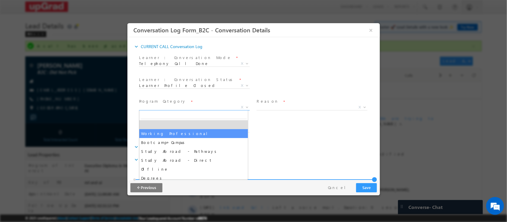
select select "Working Professional"
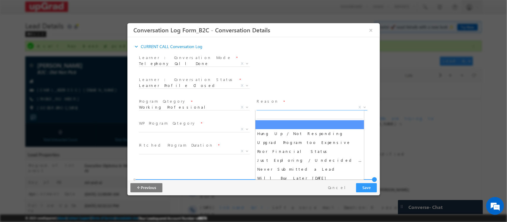
click at [278, 106] on span "X" at bounding box center [311, 108] width 111 height 6
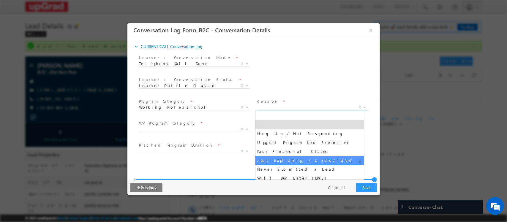
select select "Just Exploring / Undecided / Researching / Considering Options"
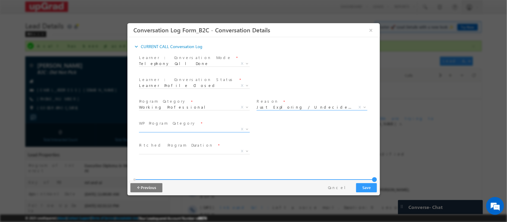
click at [196, 129] on span "X" at bounding box center [194, 130] width 111 height 6
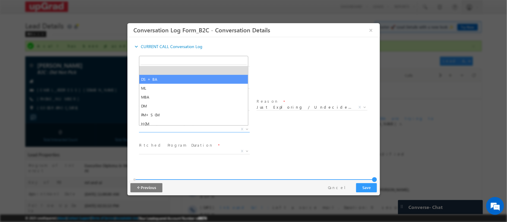
select select "DS+BA"
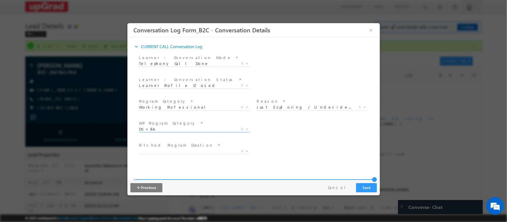
click at [212, 155] on span "Short-Term Courses ( Duration: 1-8 months ) Mid-Term Courses ( Duration: 9-12 m…" at bounding box center [196, 152] width 115 height 7
click at [211, 152] on span "X" at bounding box center [194, 152] width 111 height 6
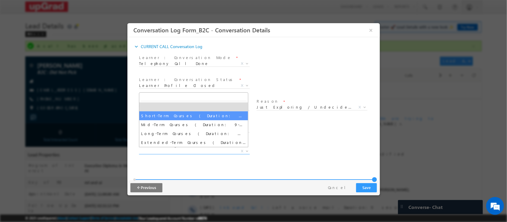
select select "Short-Term Courses ( Duration: 1-8 months )"
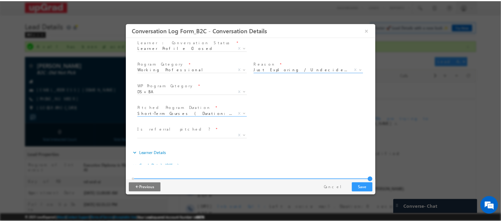
scroll to position [72, 0]
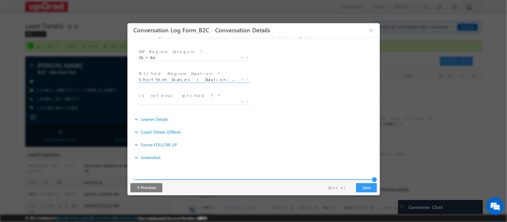
click at [193, 103] on span "Yes No Already Pitched X" at bounding box center [196, 102] width 115 height 7
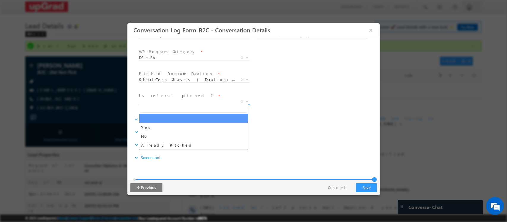
click at [191, 103] on span "X" at bounding box center [194, 102] width 111 height 6
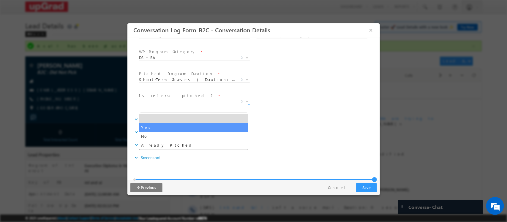
select select "Yes"
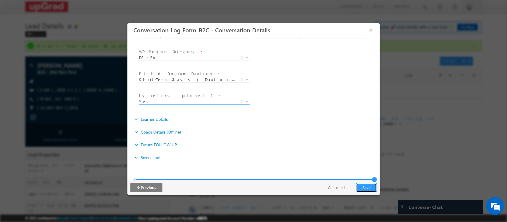
click at [368, 187] on button "Save" at bounding box center [366, 187] width 21 height 9
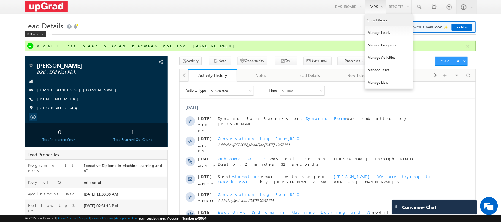
click at [373, 23] on link "Smart Views" at bounding box center [390, 20] width 48 height 12
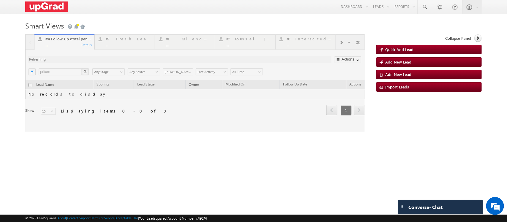
click at [187, 89] on div at bounding box center [194, 82] width 339 height 97
click at [126, 41] on div at bounding box center [194, 82] width 339 height 97
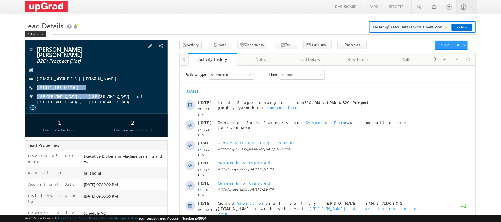
drag, startPoint x: 87, startPoint y: 89, endPoint x: 83, endPoint y: 91, distance: 3.9
click at [75, 95] on div "[PERSON_NAME] [PERSON_NAME] B2C : Prospect (Hot) [EMAIL_ADDRESS][DOMAIN_NAME] […" at bounding box center [96, 75] width 137 height 58
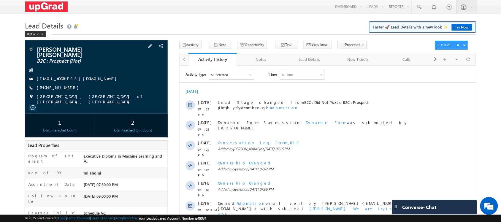
click at [114, 74] on div "[PERSON_NAME] [PERSON_NAME] B2C : Prospect (Hot) [EMAIL_ADDRESS][DOMAIN_NAME] […" at bounding box center [96, 75] width 137 height 58
drag, startPoint x: 97, startPoint y: 85, endPoint x: 72, endPoint y: 91, distance: 25.6
click at [75, 94] on div "[PERSON_NAME] [PERSON_NAME] B2C : Prospect (Hot) [EMAIL_ADDRESS][DOMAIN_NAME] […" at bounding box center [96, 75] width 137 height 58
copy div "[PHONE_NUMBER]"
click at [59, 87] on link "[PHONE_NUMBER]" at bounding box center [59, 87] width 45 height 5
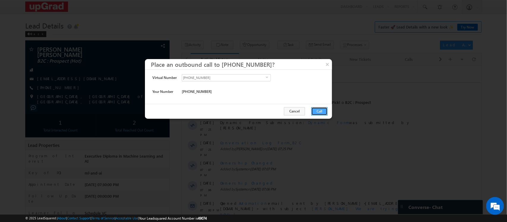
click at [318, 113] on button "Call" at bounding box center [319, 111] width 16 height 8
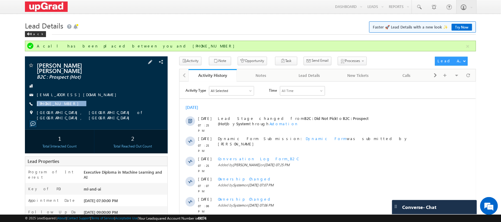
drag, startPoint x: 86, startPoint y: 106, endPoint x: 76, endPoint y: 106, distance: 9.8
click at [73, 109] on div "[PERSON_NAME] [PERSON_NAME] B2C : Prospect (Hot) [EMAIL_ADDRESS][DOMAIN_NAME] […" at bounding box center [96, 91] width 137 height 58
copy div "[PHONE_NUMBER]"
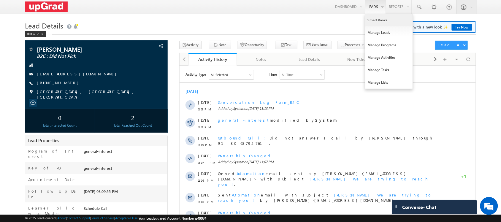
click at [379, 21] on link "Smart Views" at bounding box center [390, 20] width 48 height 12
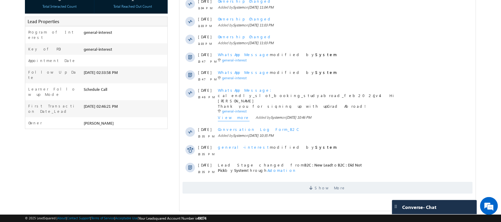
scroll to position [124, 0]
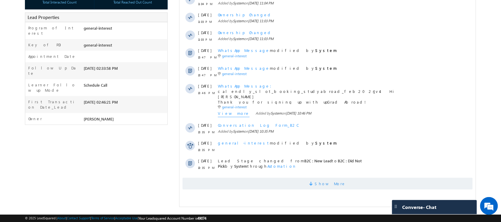
click at [326, 178] on span "Show More" at bounding box center [330, 184] width 31 height 12
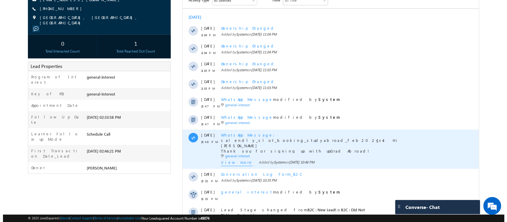
scroll to position [0, 0]
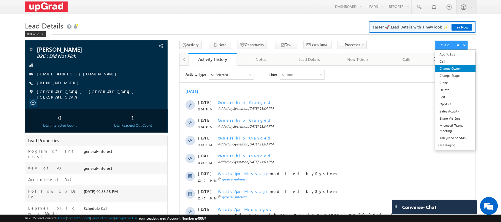
click at [401, 69] on link "Change Owner" at bounding box center [456, 68] width 41 height 7
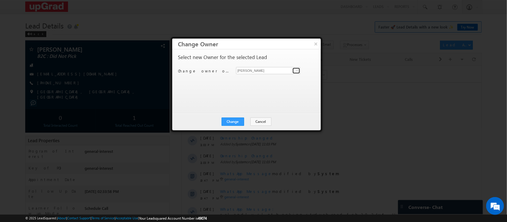
click at [297, 70] on span at bounding box center [297, 70] width 5 height 5
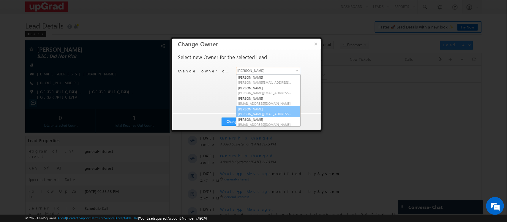
click at [258, 115] on span "[PERSON_NAME][EMAIL_ADDRESS][PERSON_NAME][DOMAIN_NAME]" at bounding box center [265, 114] width 53 height 4
type input "[PERSON_NAME]"
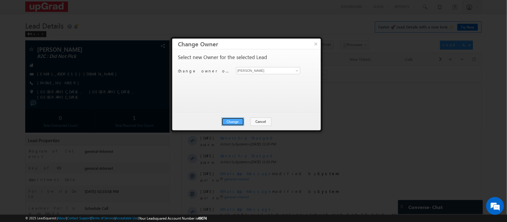
click at [232, 120] on button "Change" at bounding box center [233, 122] width 23 height 8
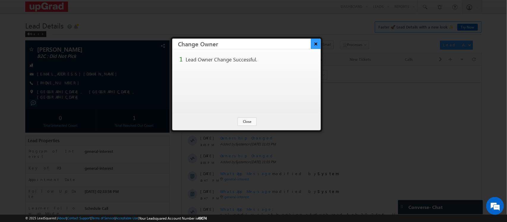
click at [311, 42] on button "×" at bounding box center [316, 44] width 10 height 10
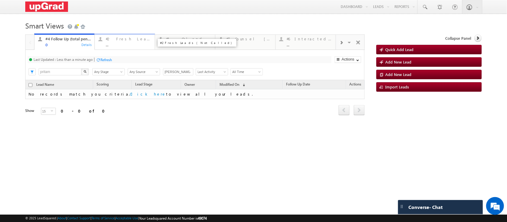
click at [128, 43] on div "..." at bounding box center [128, 44] width 45 height 4
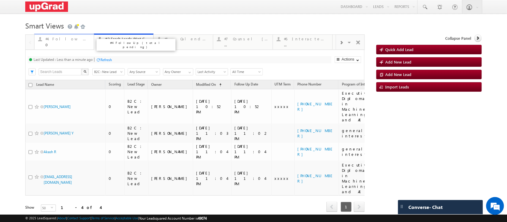
click at [60, 44] on div "0" at bounding box center [67, 44] width 45 height 4
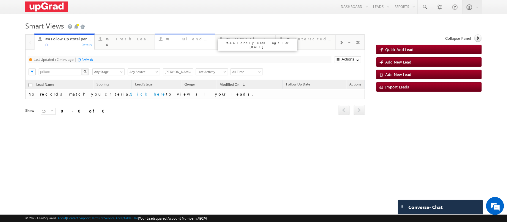
click at [188, 48] on link "#1 Calendly Bookings For Today ... Details" at bounding box center [185, 42] width 61 height 16
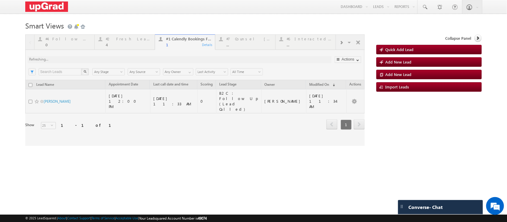
click at [128, 43] on div at bounding box center [194, 90] width 339 height 112
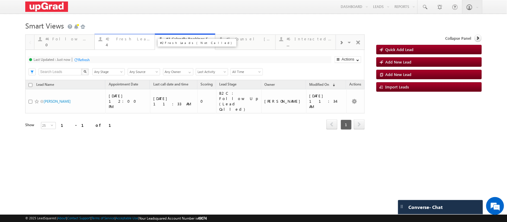
click at [121, 49] on link "#2 Fresh Leads (Not Called) 4 Details" at bounding box center [124, 42] width 61 height 16
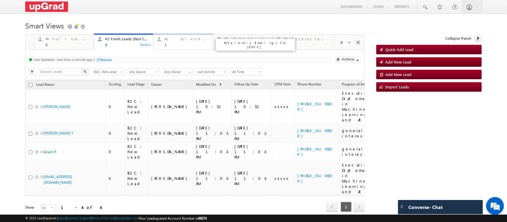
click at [171, 41] on div "#1 Calendly Bookings For Today" at bounding box center [187, 39] width 45 height 5
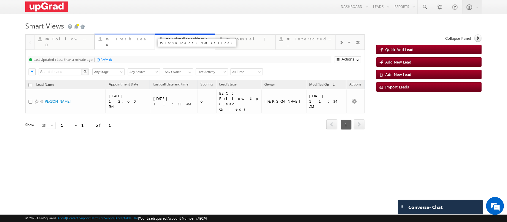
click at [121, 48] on link "#2 Fresh Leads (Not Called) 4 Details" at bounding box center [124, 42] width 61 height 16
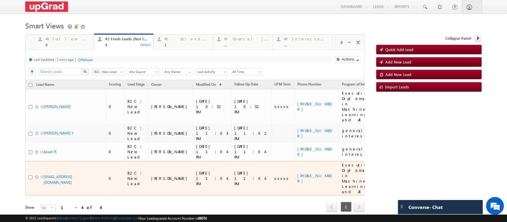
scroll to position [4, 0]
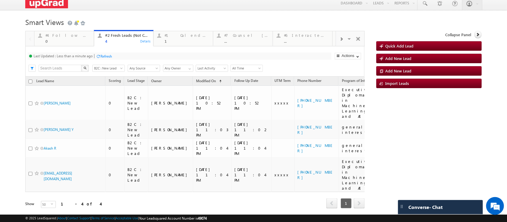
click at [30, 83] on input "checkbox" at bounding box center [31, 82] width 4 height 4
checkbox input "true"
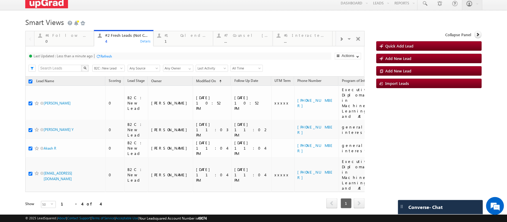
checkbox input "true"
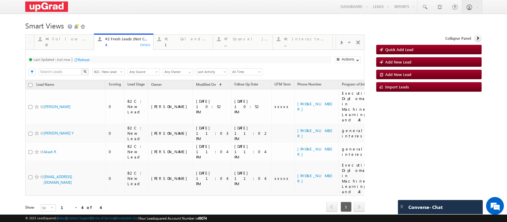
click at [31, 87] on input "checkbox" at bounding box center [31, 85] width 4 height 4
checkbox input "true"
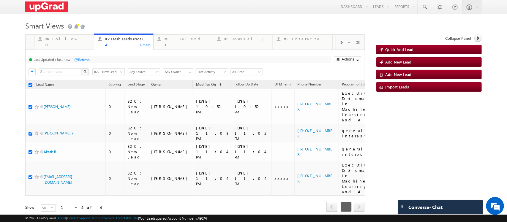
checkbox input "true"
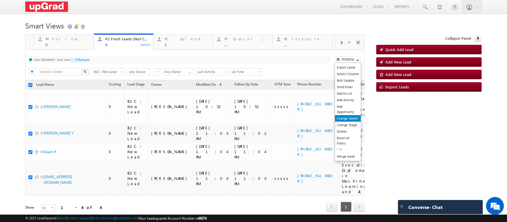
click at [342, 122] on link "Change Owner" at bounding box center [348, 118] width 26 height 7
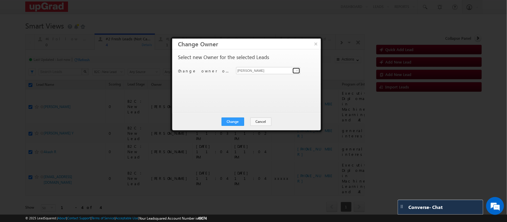
click at [293, 71] on link at bounding box center [296, 71] width 7 height 6
click at [292, 60] on div "Select new Owner for the selected Leads" at bounding box center [245, 59] width 135 height 8
click at [235, 123] on button "Change" at bounding box center [233, 122] width 23 height 8
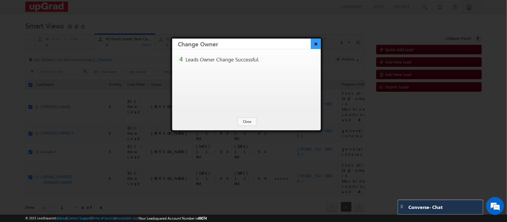
click at [314, 42] on button "×" at bounding box center [316, 44] width 10 height 10
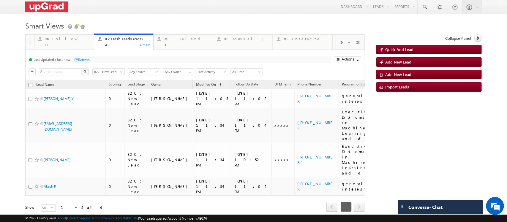
click at [29, 87] on input "checkbox" at bounding box center [31, 85] width 4 height 4
checkbox input "true"
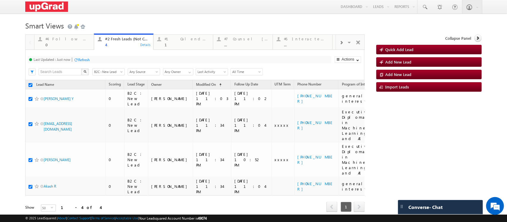
checkbox input "true"
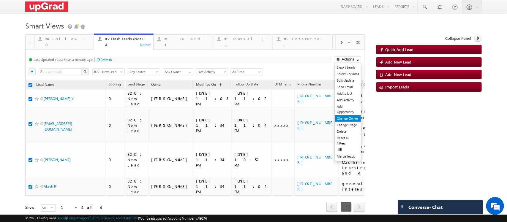
click at [342, 122] on link "Change Owner" at bounding box center [348, 118] width 26 height 7
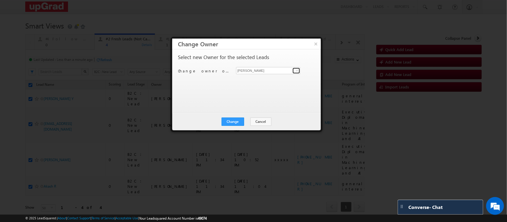
click at [296, 70] on span at bounding box center [297, 70] width 5 height 5
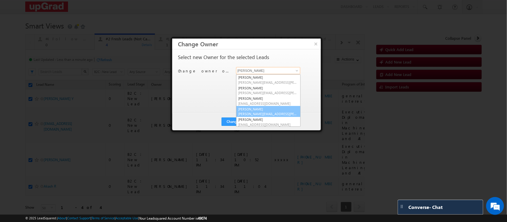
click at [256, 112] on span "smrita.panday@upgrad.com" at bounding box center [269, 114] width 60 height 4
type input "[PERSON_NAME]"
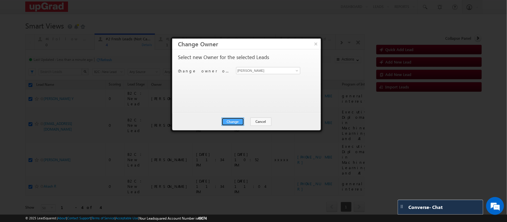
click at [232, 122] on button "Change" at bounding box center [233, 122] width 23 height 8
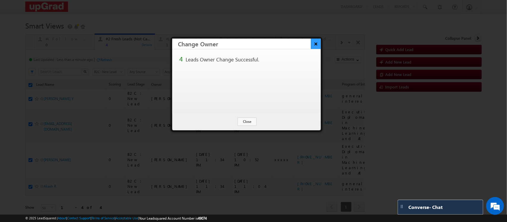
click at [317, 43] on button "×" at bounding box center [316, 44] width 10 height 10
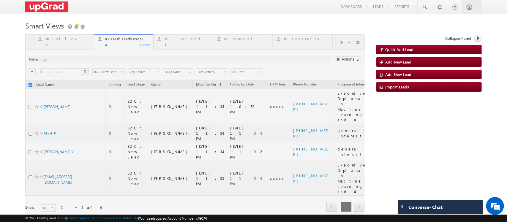
checkbox input "false"
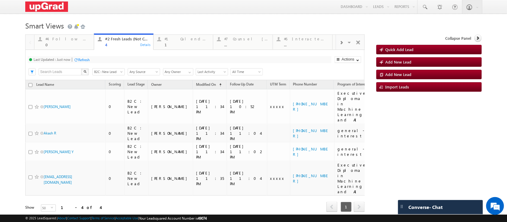
click at [397, 131] on div "#4 Follow Up (total pending) 0 Details #2 Fresh Leads (Not Called) 4 Details #1…" at bounding box center [253, 131] width 456 height 194
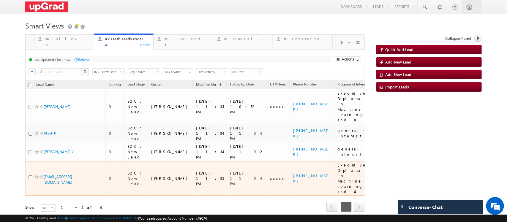
click at [29, 176] on input "checkbox" at bounding box center [31, 178] width 4 height 4
checkbox input "true"
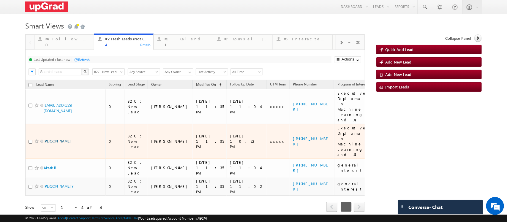
click at [64, 139] on link "[PERSON_NAME]" at bounding box center [57, 141] width 27 height 4
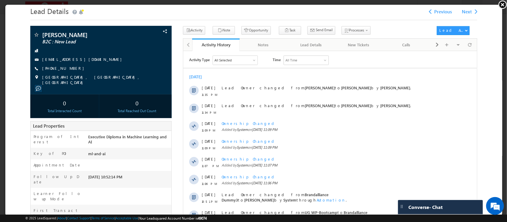
click at [501, 3] on link at bounding box center [502, 4] width 9 height 9
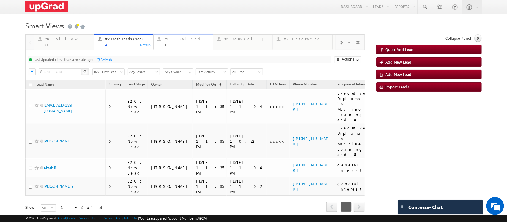
click at [170, 48] on body "Menu Ritu Raj ritu. raj@u pgrad .com Settings" at bounding box center [253, 114] width 507 height 229
click at [182, 47] on div "1" at bounding box center [187, 44] width 45 height 4
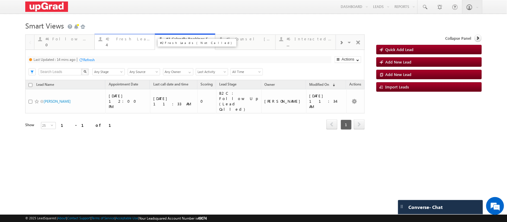
click at [124, 43] on div "4" at bounding box center [128, 44] width 45 height 4
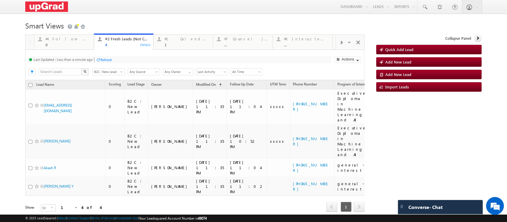
click at [194, 42] on div "1" at bounding box center [187, 44] width 45 height 4
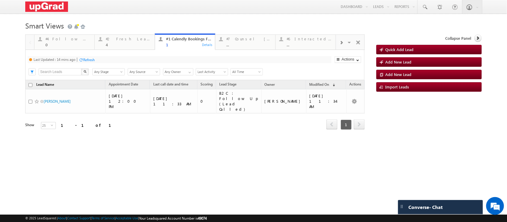
click at [50, 89] on link "Lead Name" at bounding box center [45, 85] width 24 height 8
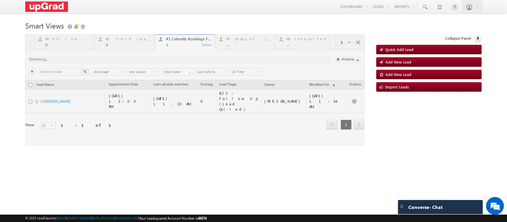
click at [127, 35] on div at bounding box center [194, 90] width 339 height 112
click at [133, 51] on div at bounding box center [194, 90] width 339 height 112
click at [119, 46] on div at bounding box center [194, 90] width 339 height 112
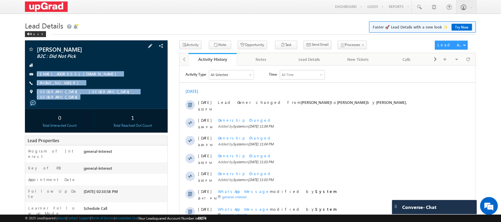
drag, startPoint x: 37, startPoint y: 64, endPoint x: 99, endPoint y: 103, distance: 72.6
click at [99, 103] on div "[PERSON_NAME] B2C : Did Not Pick [EMAIL_ADDRESS][DOMAIN_NAME]" at bounding box center [96, 74] width 143 height 69
copy div "[EMAIL_ADDRESS][DOMAIN_NAME] [PHONE_NUMBER] [GEOGRAPHIC_DATA], [GEOGRAPHIC_DATA…"
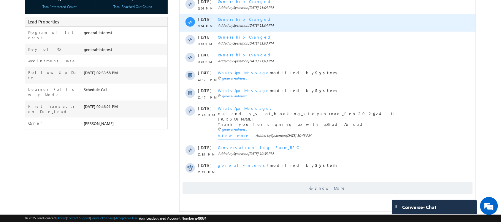
scroll to position [124, 0]
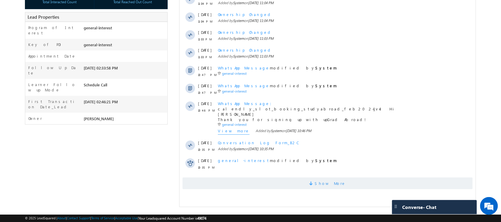
click at [326, 185] on span "Show More" at bounding box center [330, 184] width 31 height 12
